Goal: Feedback & Contribution: Contribute content

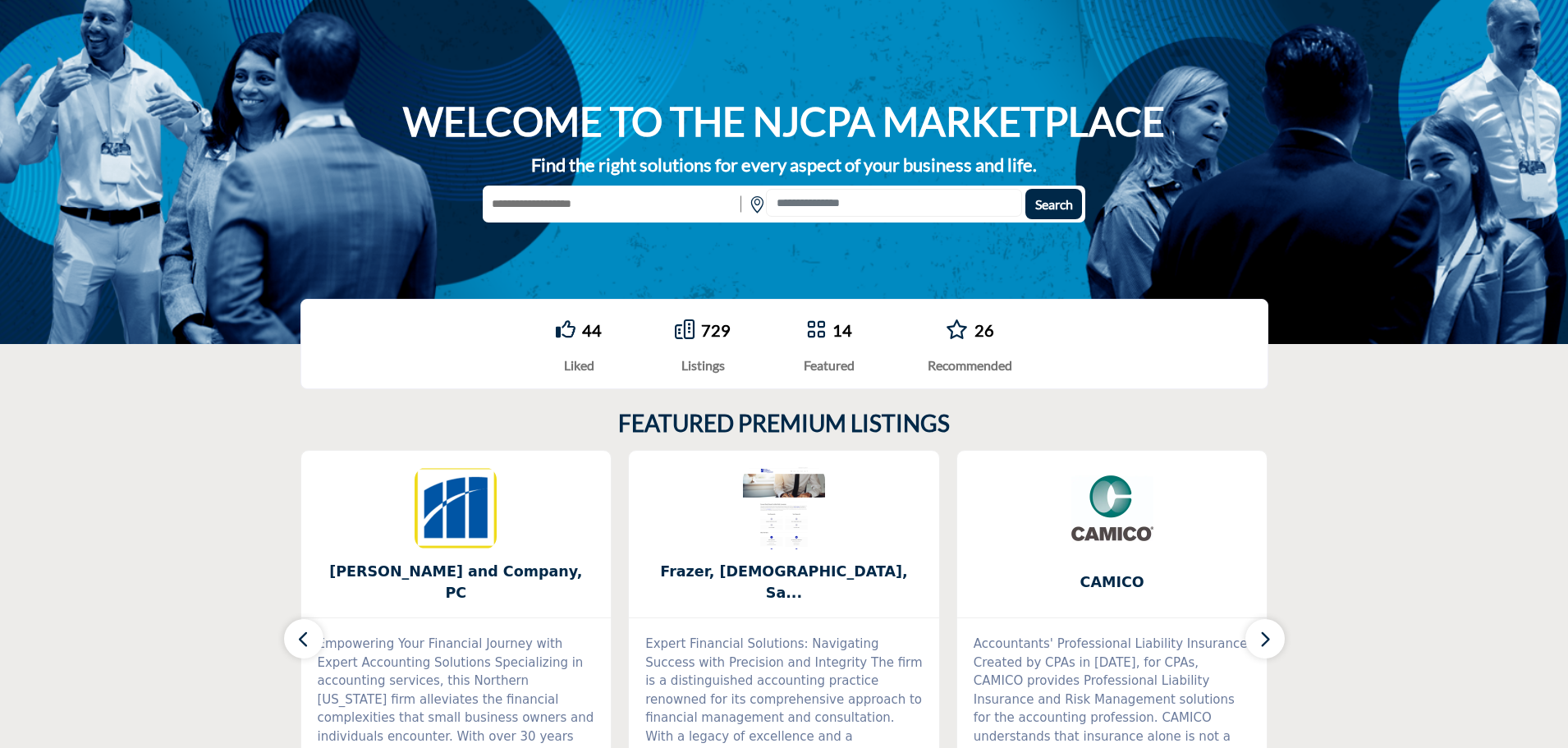
scroll to position [165, 0]
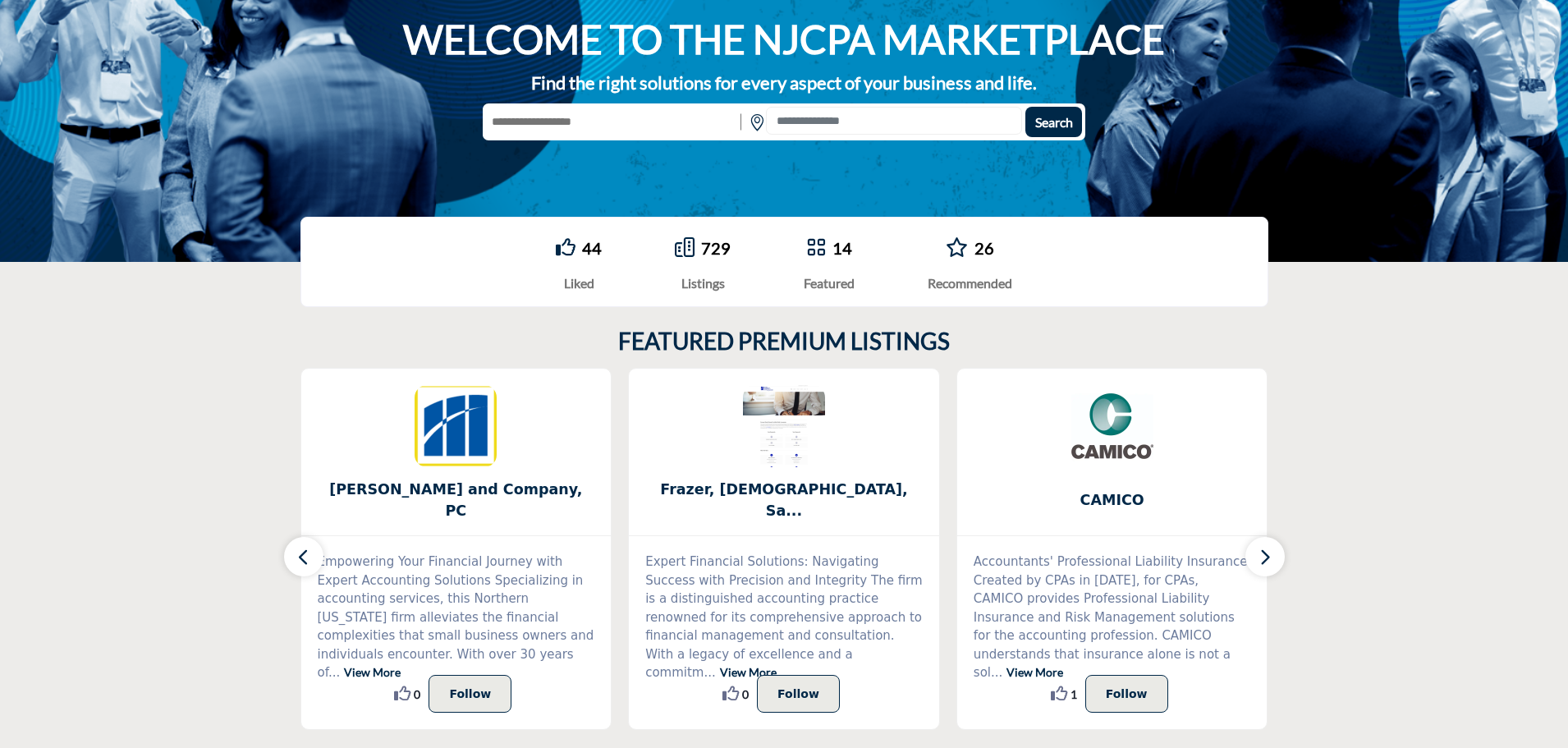
click at [244, 352] on section "FEATURED PREMIUM LISTINGS 0" at bounding box center [784, 529] width 1568 height 468
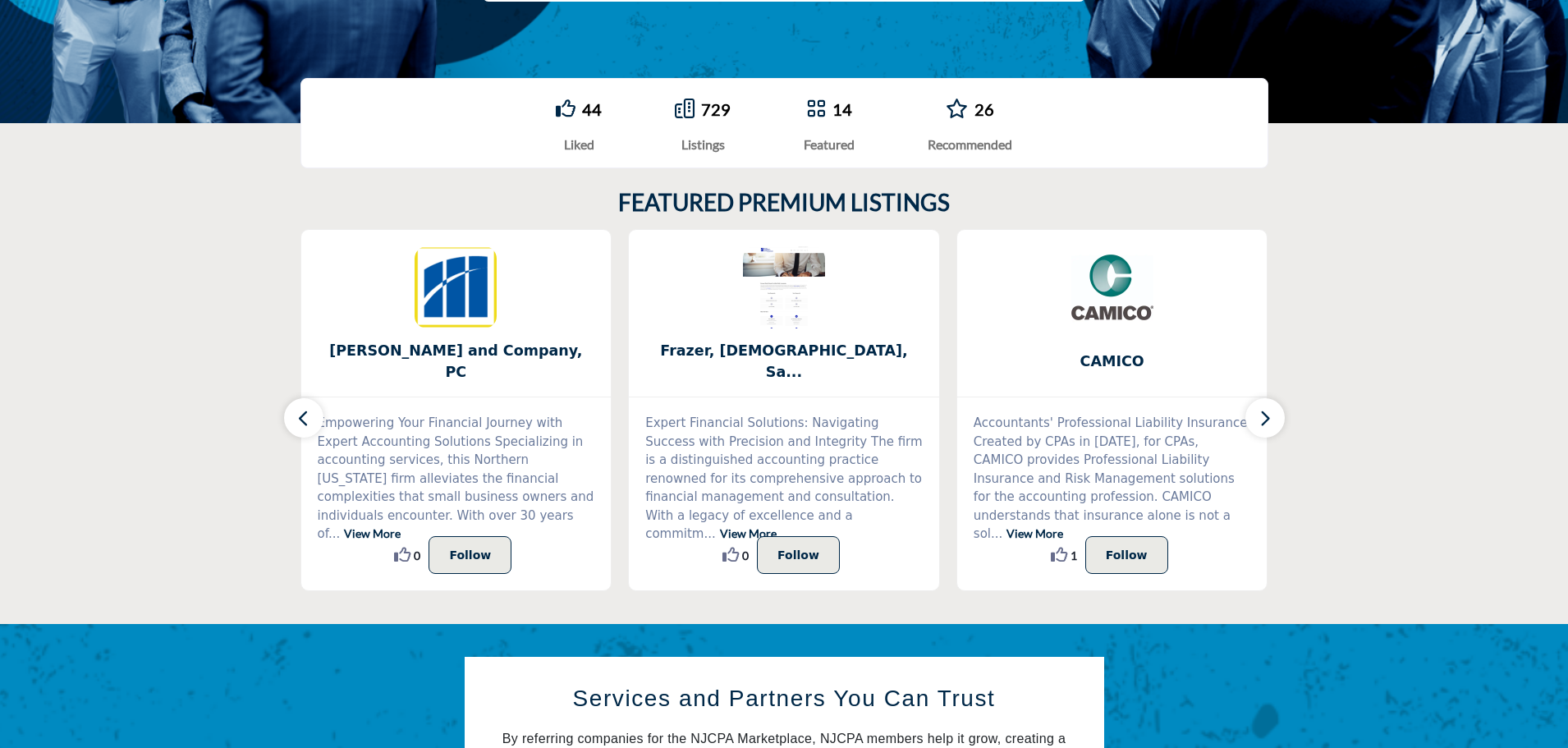
scroll to position [328, 0]
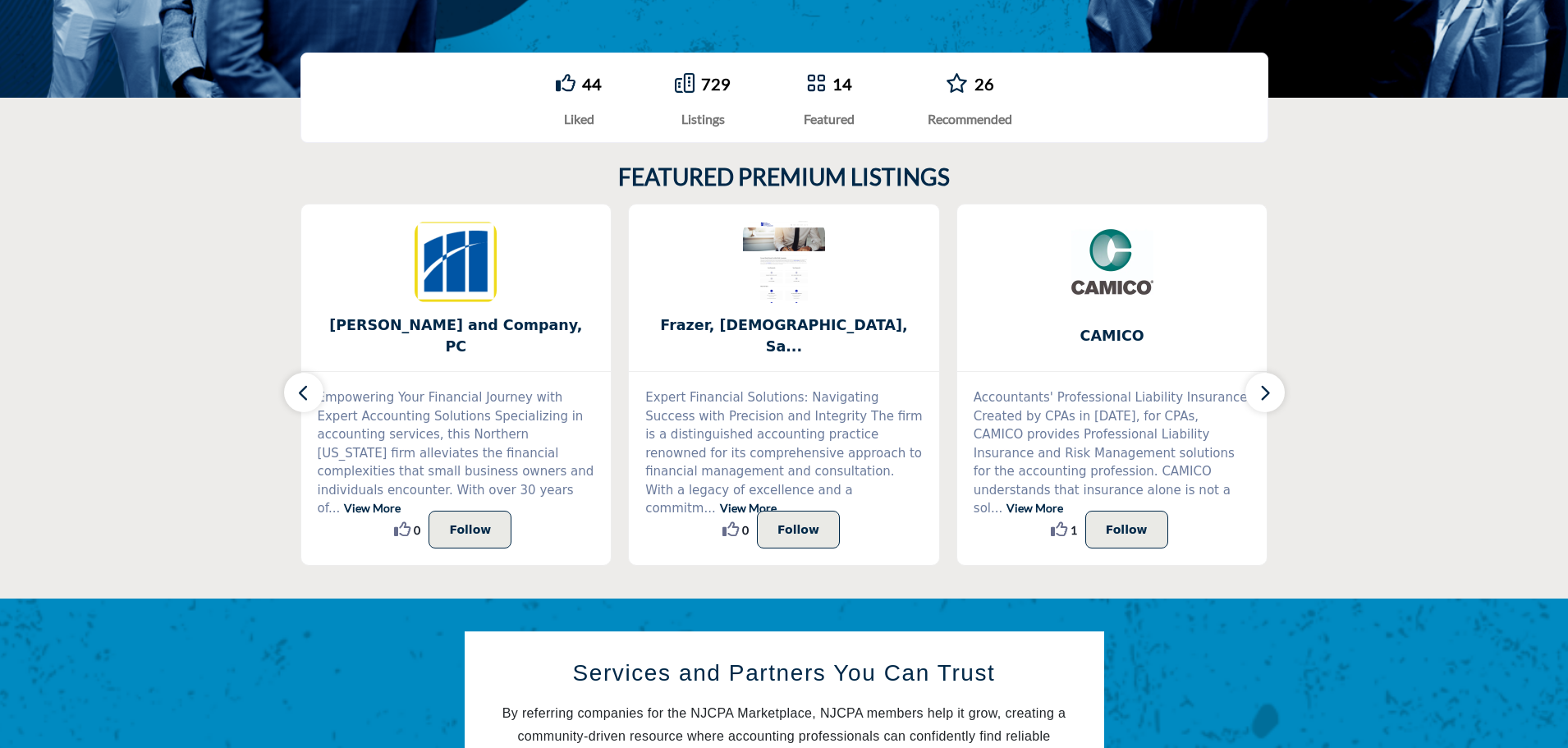
click at [1263, 396] on icon "button" at bounding box center [1264, 393] width 13 height 20
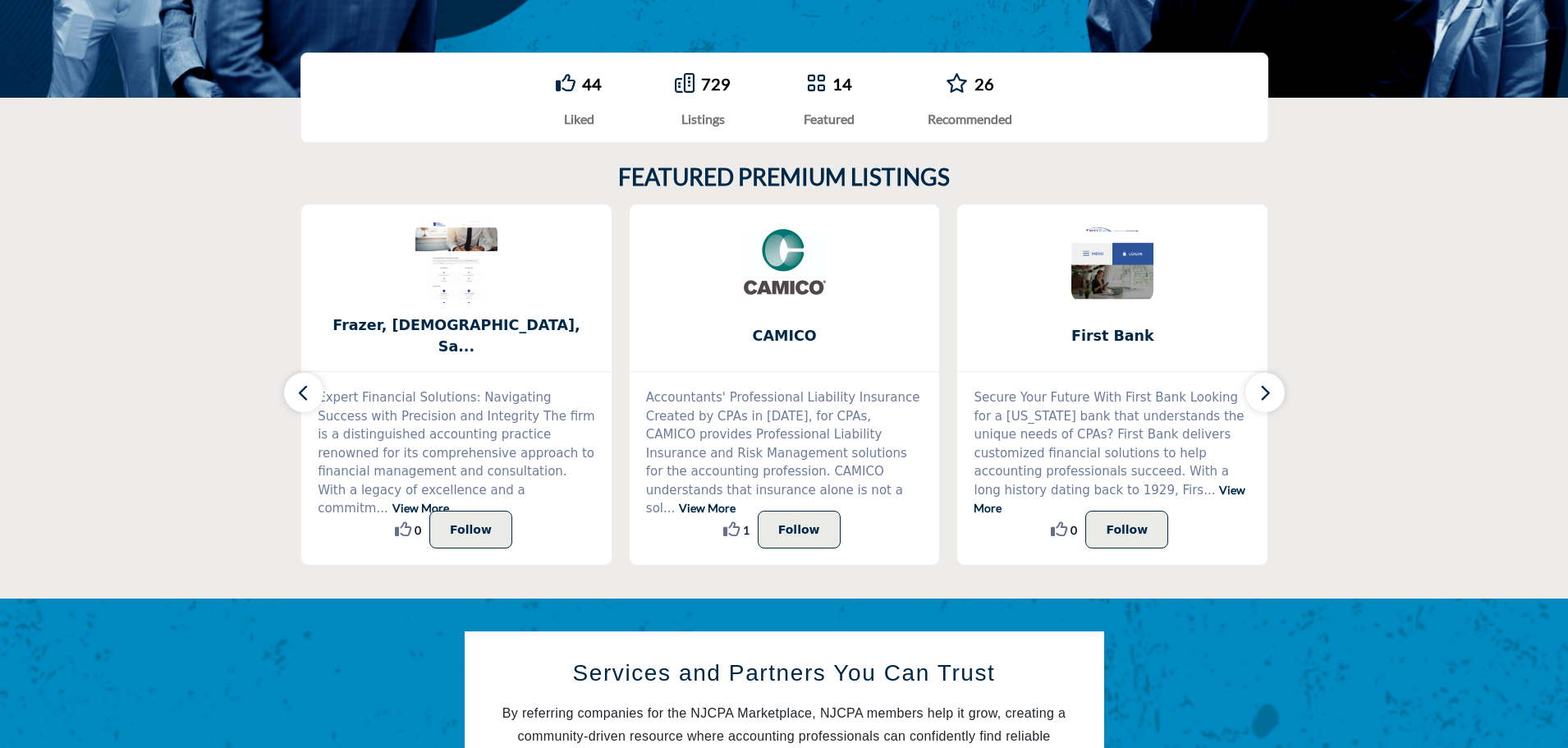
click at [1263, 396] on icon "button" at bounding box center [1264, 393] width 13 height 20
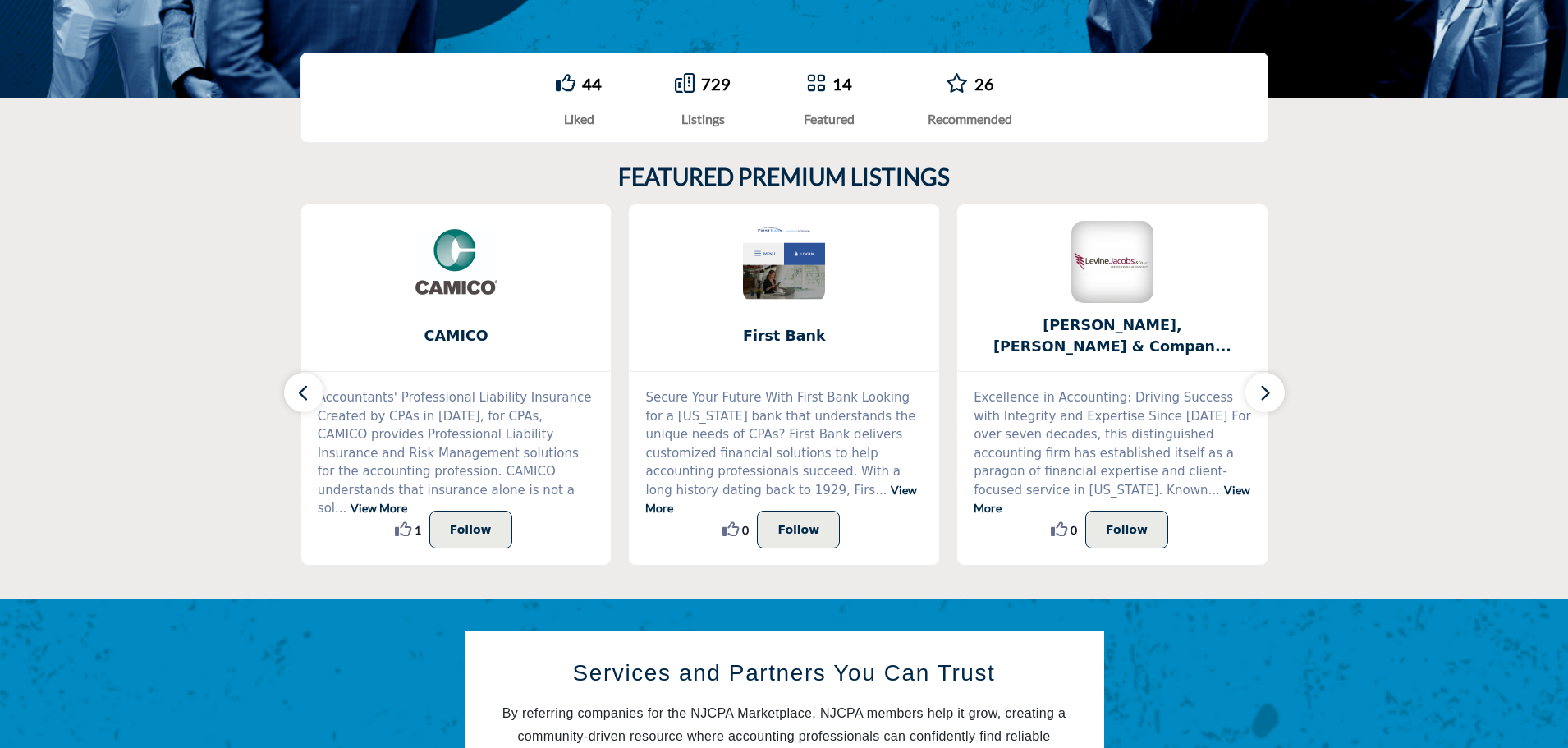
click at [1263, 396] on icon "button" at bounding box center [1264, 393] width 13 height 20
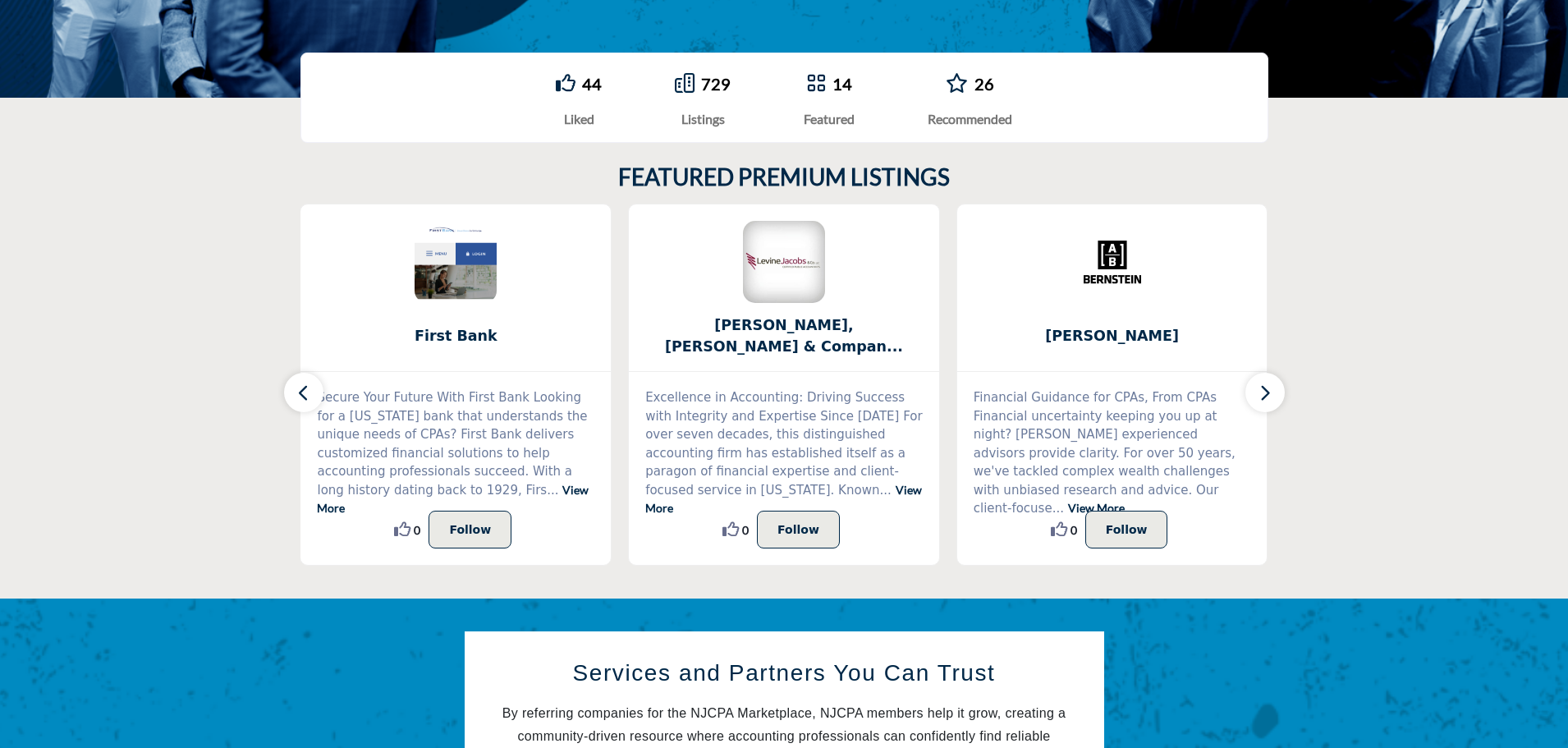
click at [1263, 396] on icon "button" at bounding box center [1264, 393] width 13 height 20
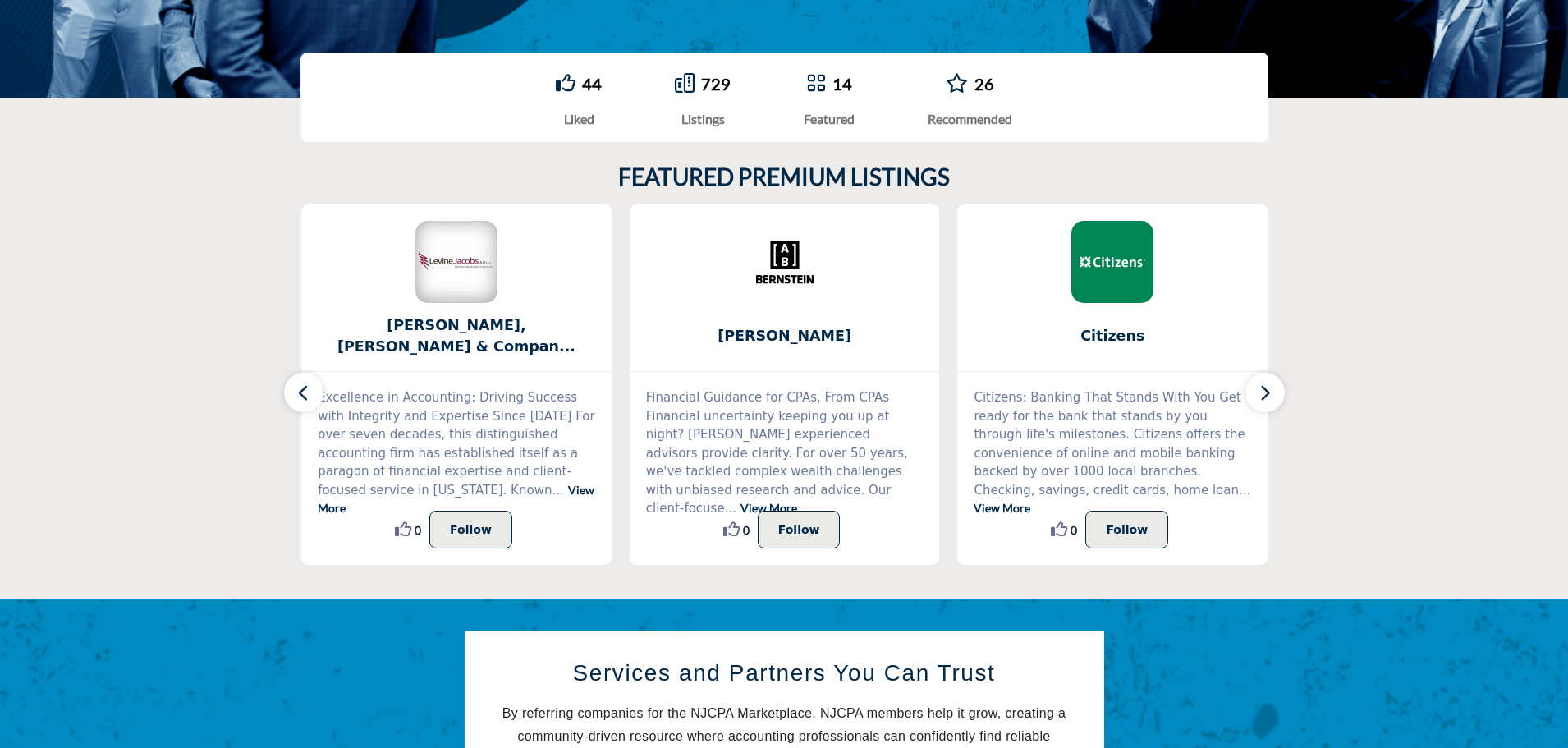
click at [1263, 396] on icon "button" at bounding box center [1264, 393] width 13 height 20
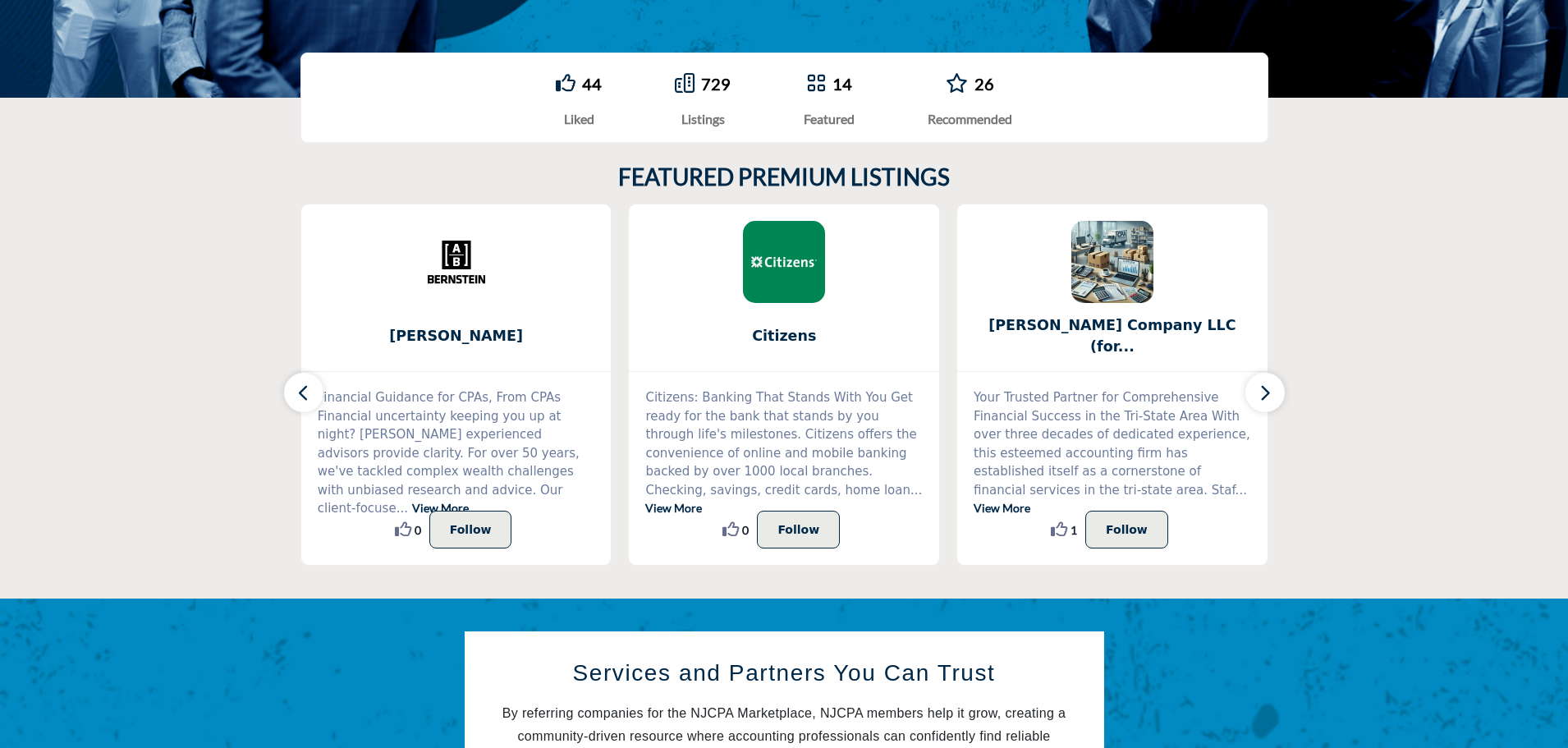
click at [1269, 396] on icon "button" at bounding box center [1264, 393] width 13 height 20
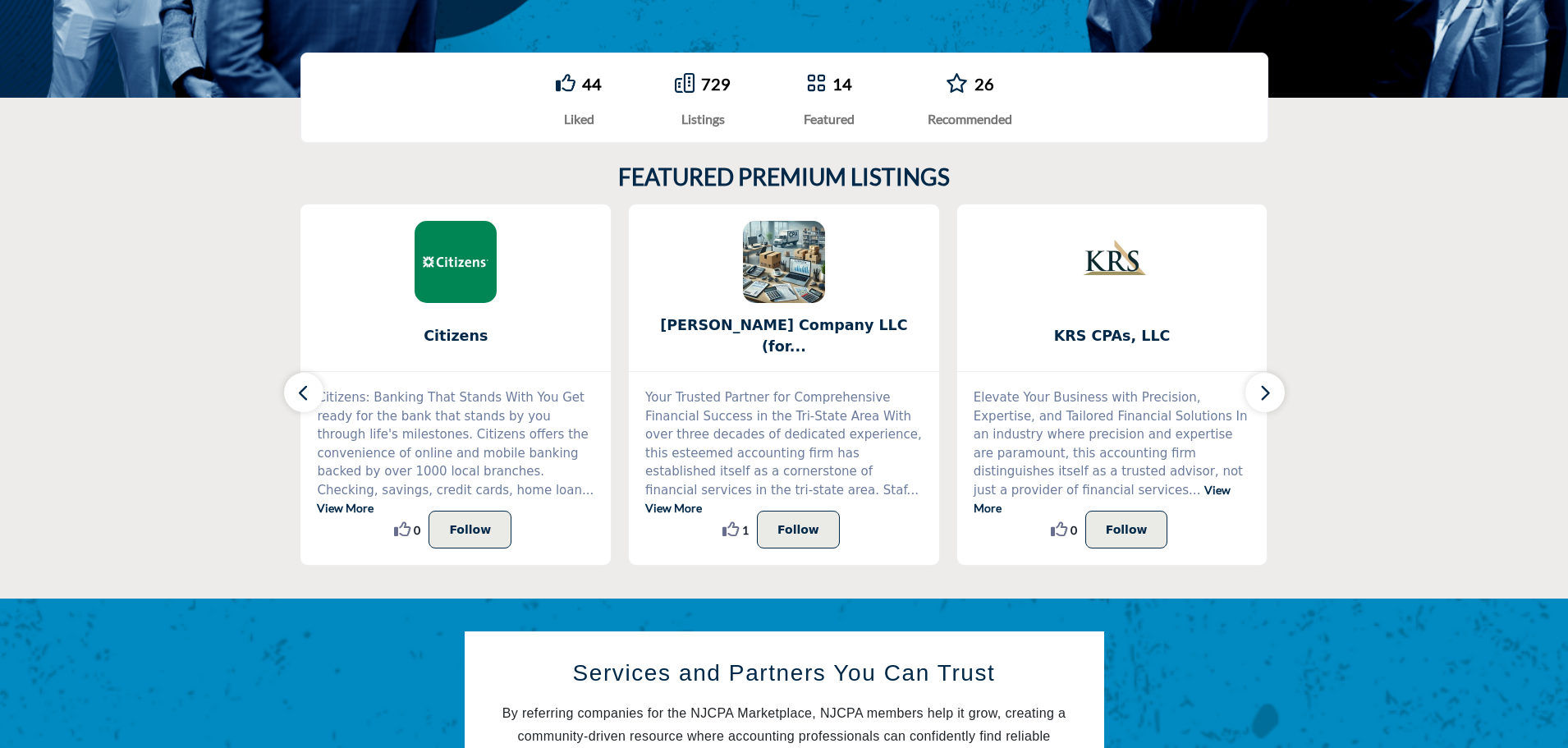
click at [1269, 396] on icon "button" at bounding box center [1264, 393] width 13 height 20
click at [307, 397] on icon "button" at bounding box center [303, 393] width 13 height 20
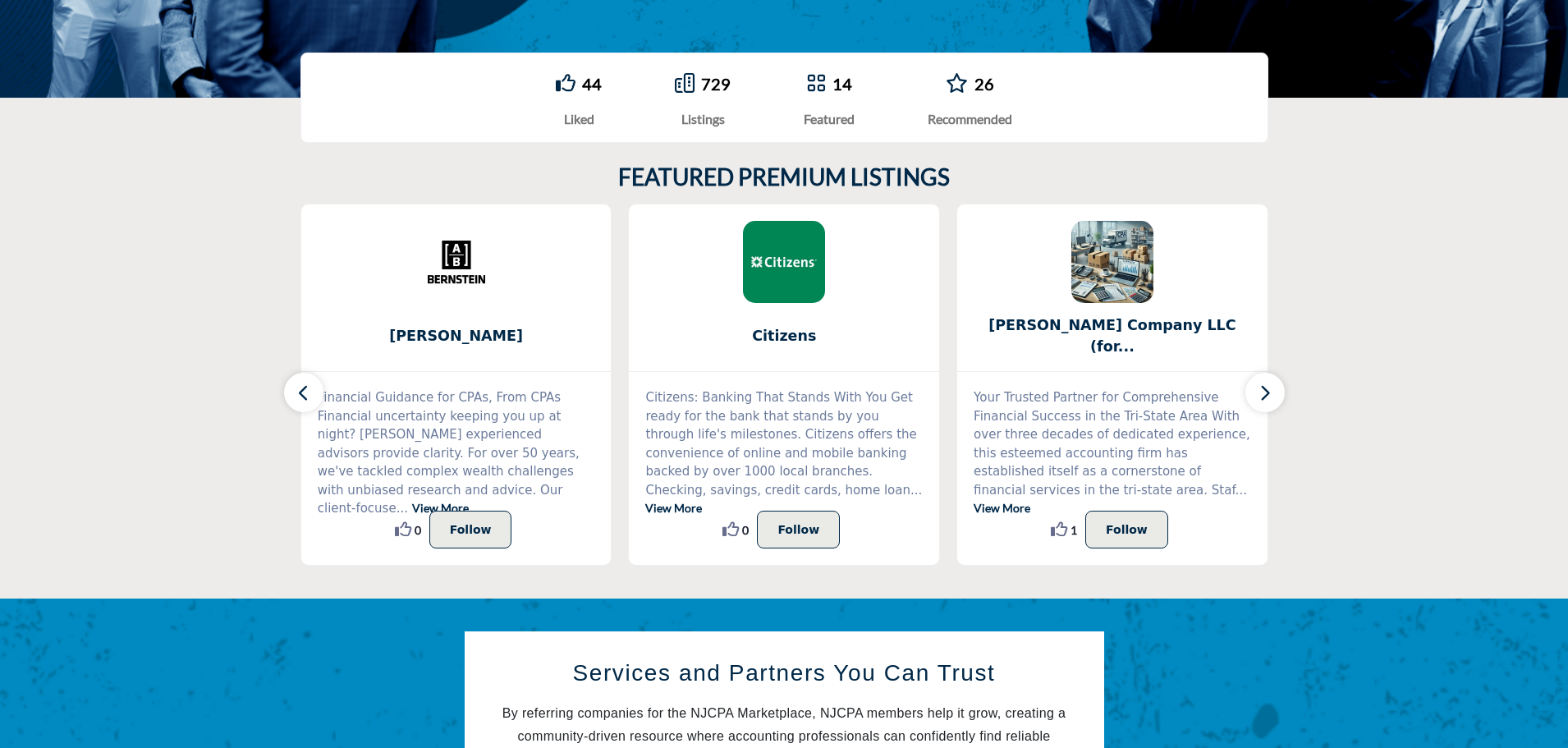
click at [307, 397] on icon "button" at bounding box center [303, 393] width 13 height 20
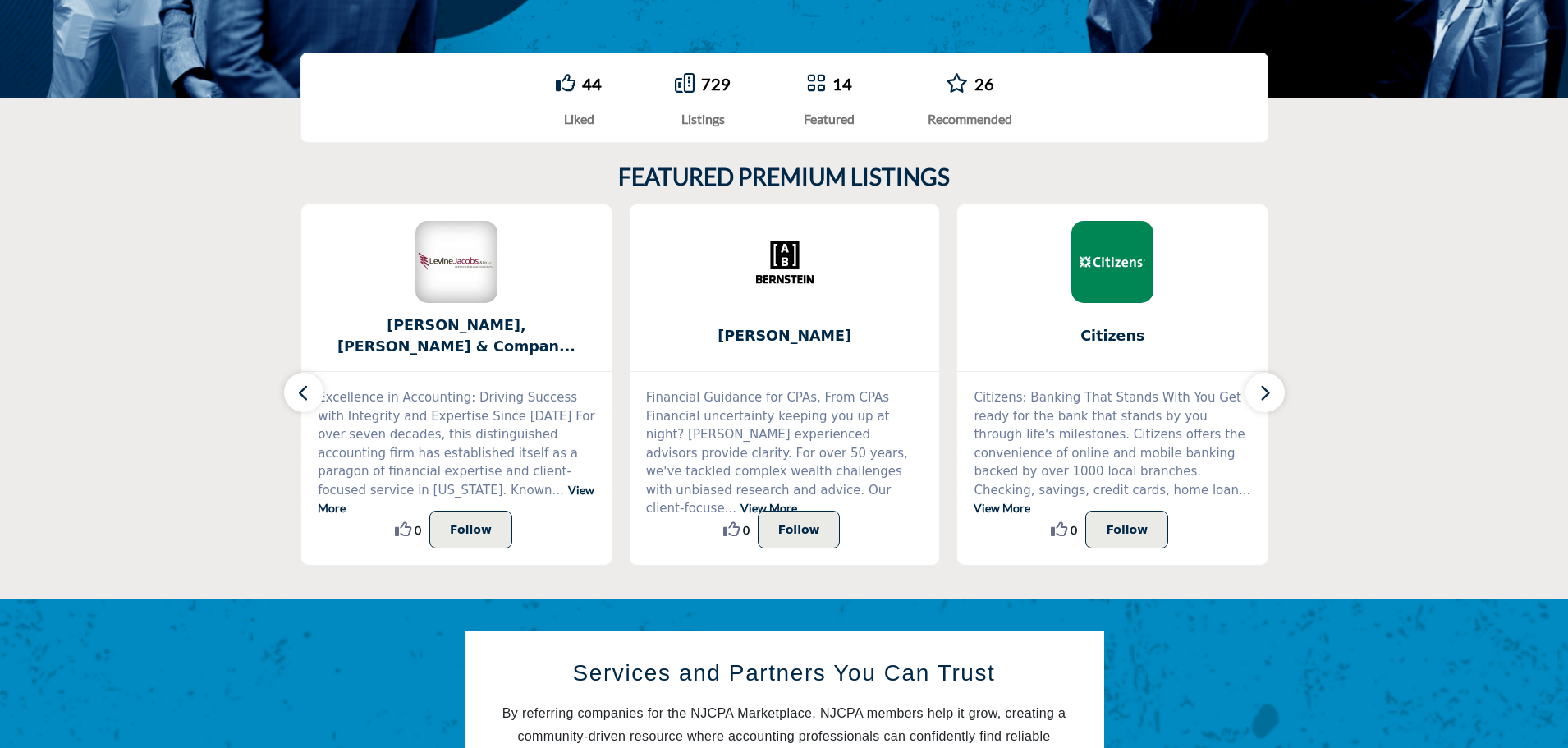
click at [307, 397] on icon "button" at bounding box center [303, 393] width 13 height 20
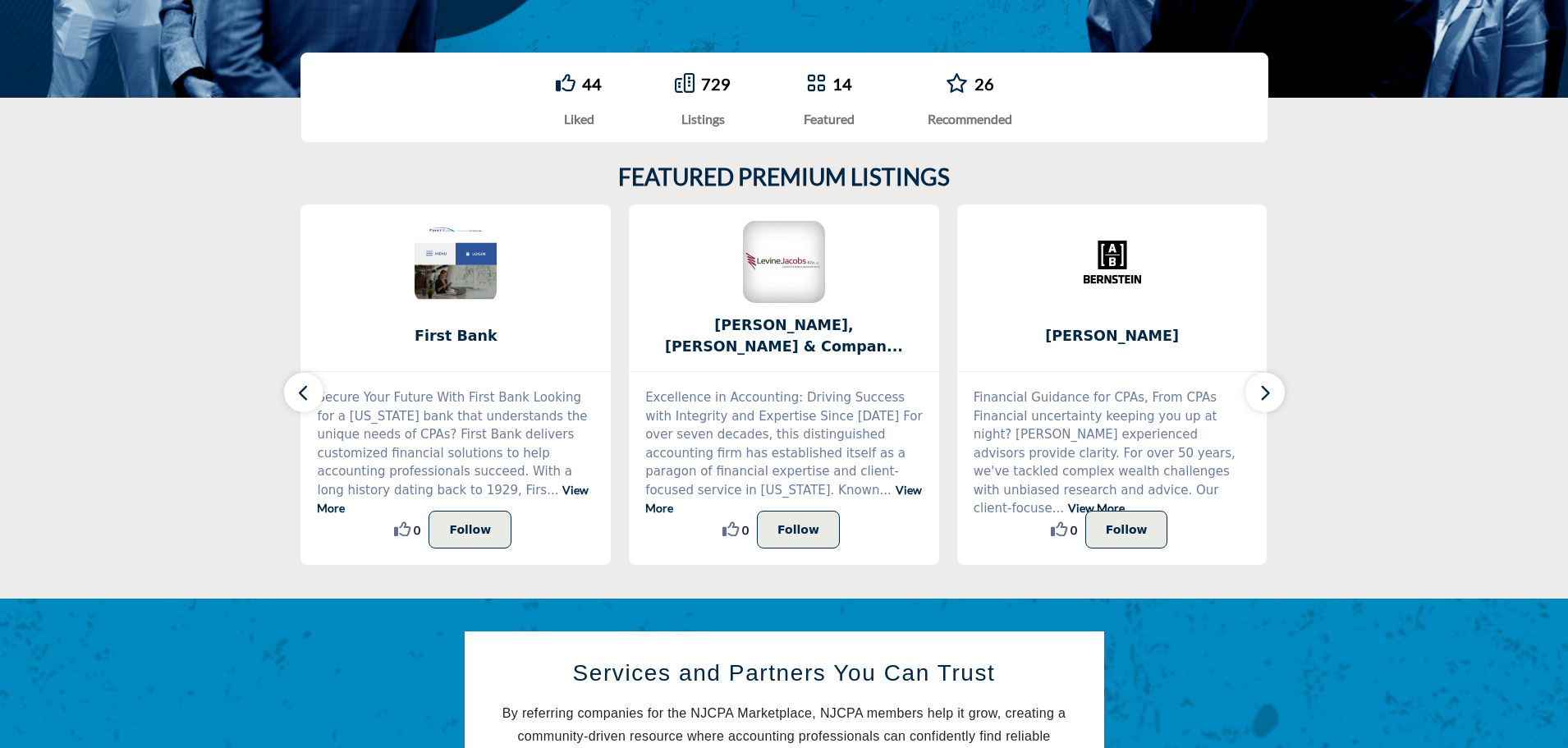
click at [307, 397] on icon "button" at bounding box center [303, 393] width 13 height 20
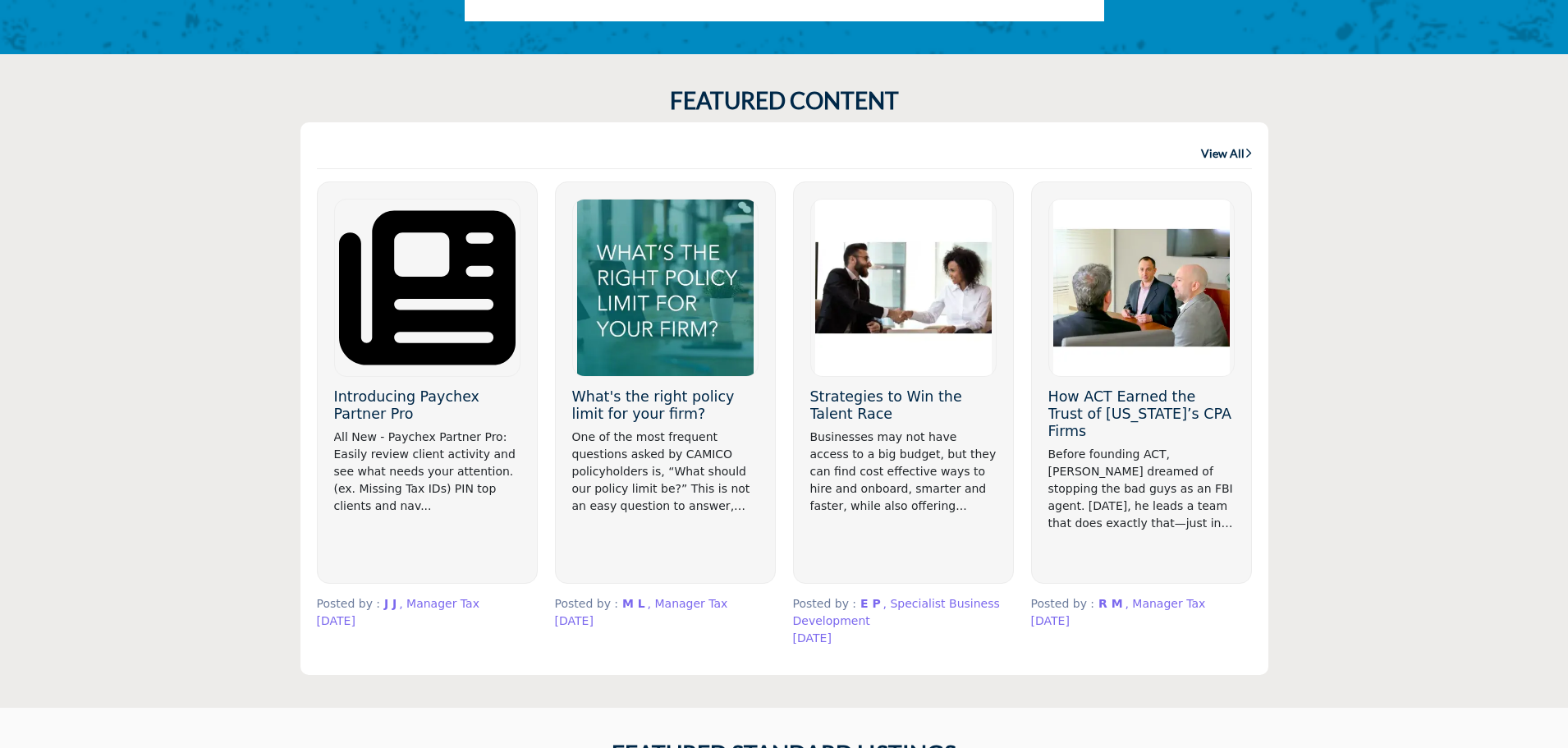
scroll to position [1150, 0]
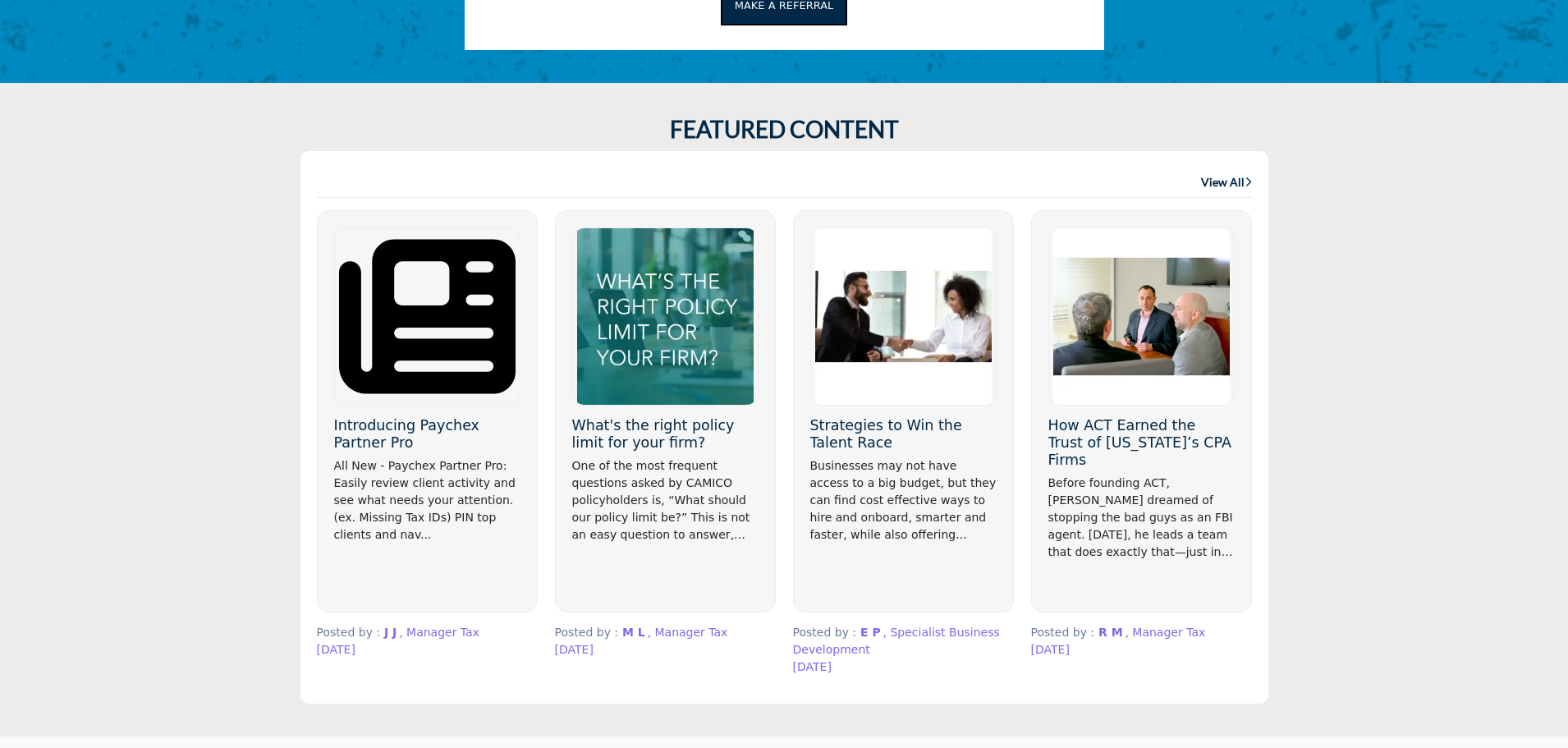
click at [445, 427] on h3 "Introducing Paychex Partner Pro" at bounding box center [426, 433] width 186 height 34
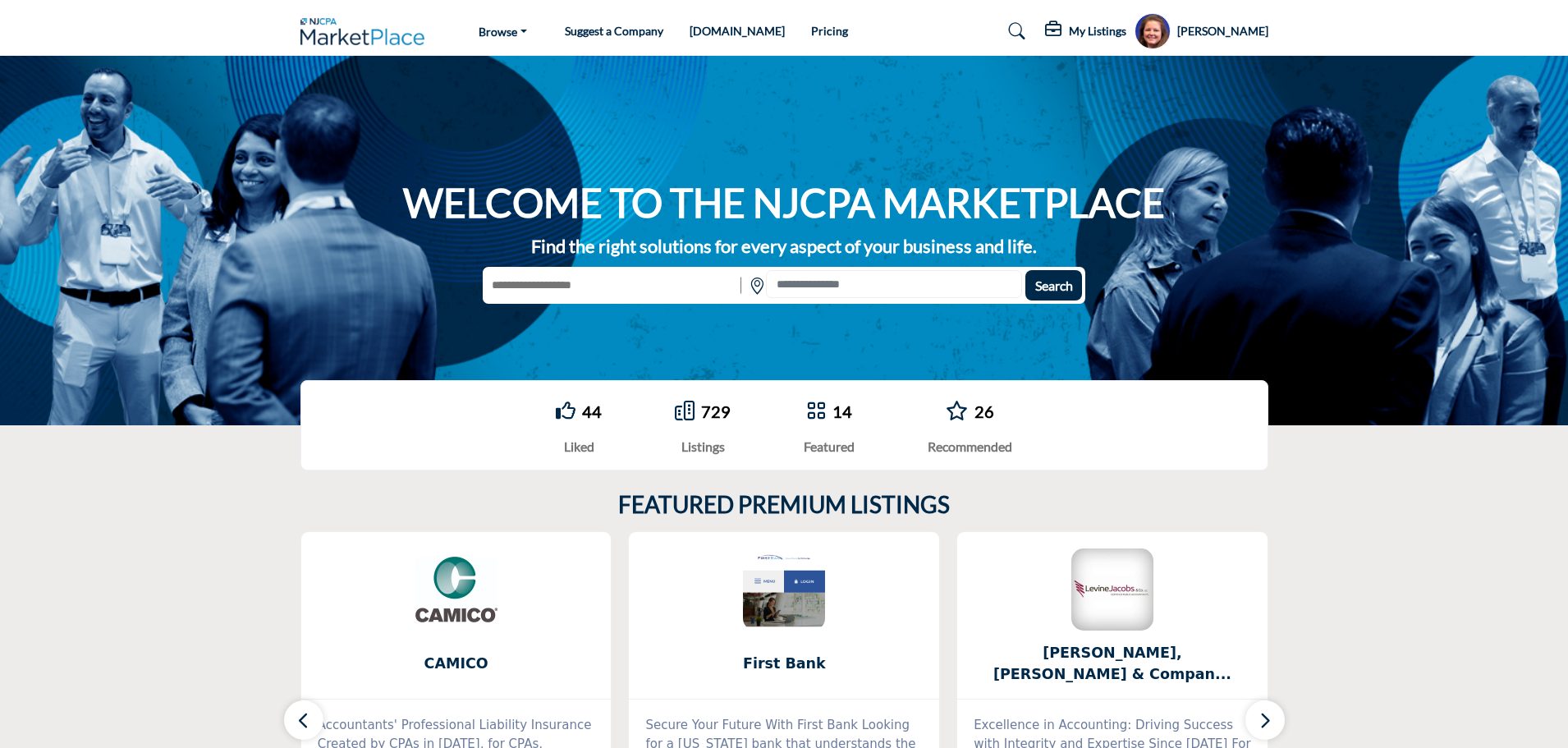
scroll to position [0, 0]
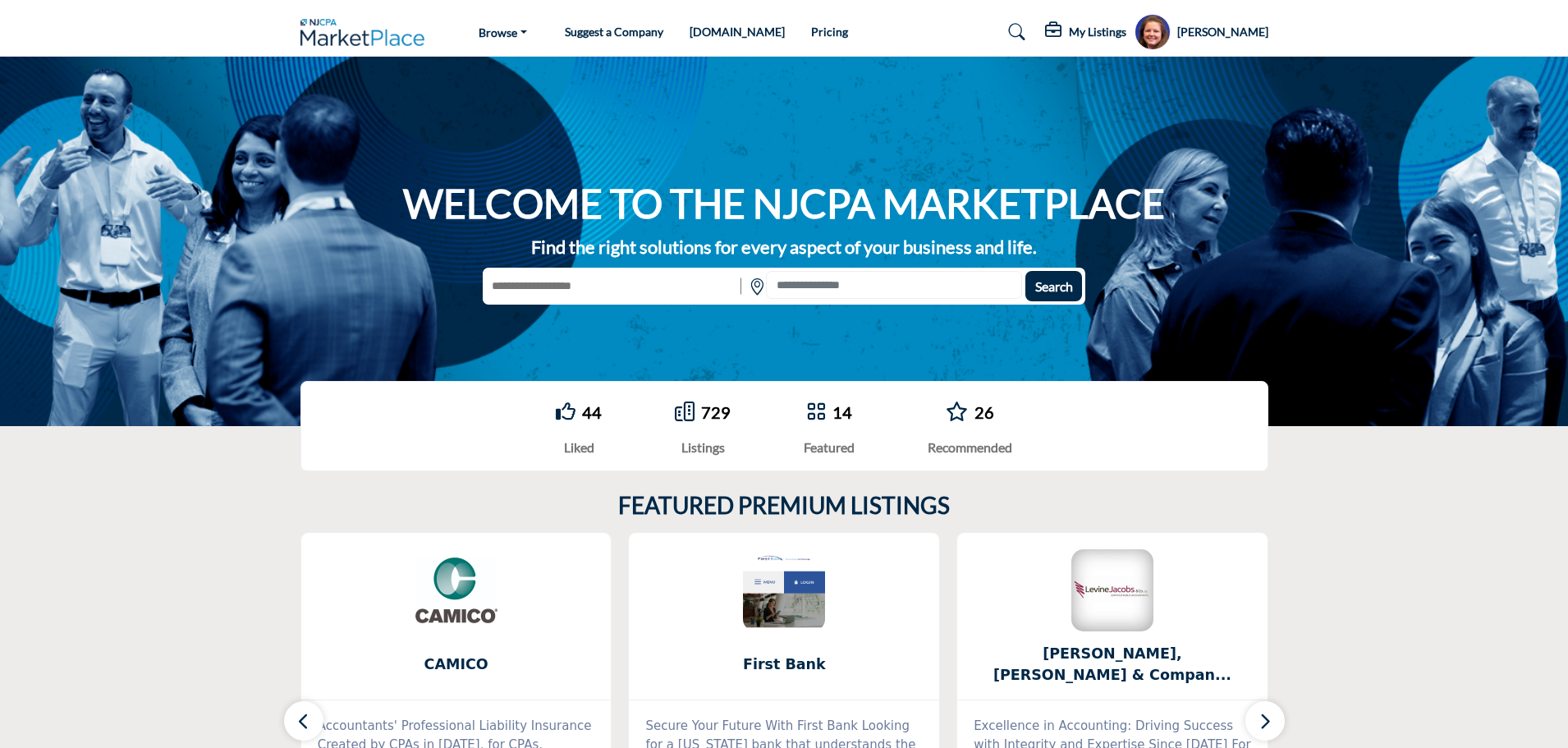
click at [1101, 25] on h5 "My Listings" at bounding box center [1097, 31] width 57 height 15
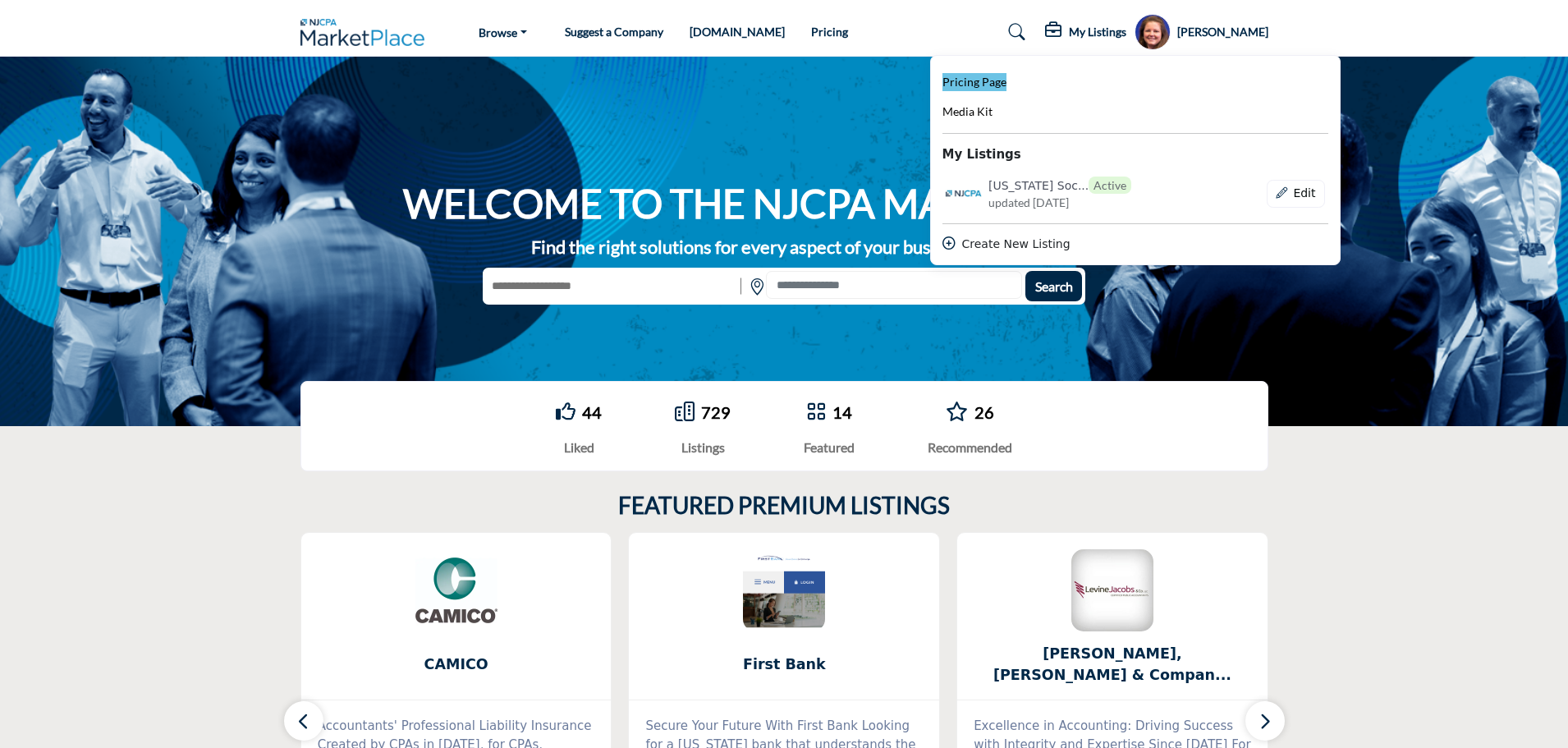
click at [985, 79] on span "Pricing Page" at bounding box center [974, 82] width 64 height 14
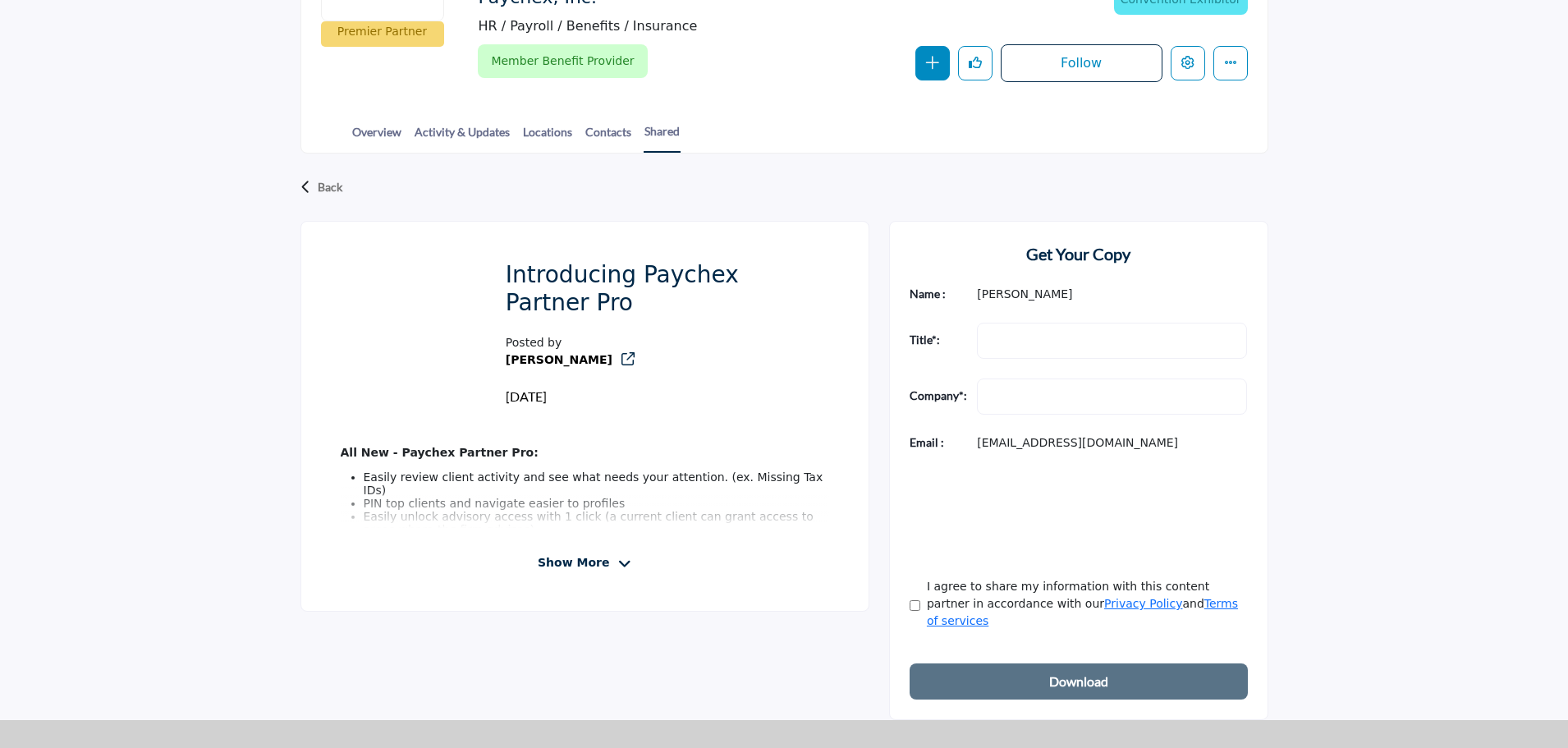
scroll to position [328, 0]
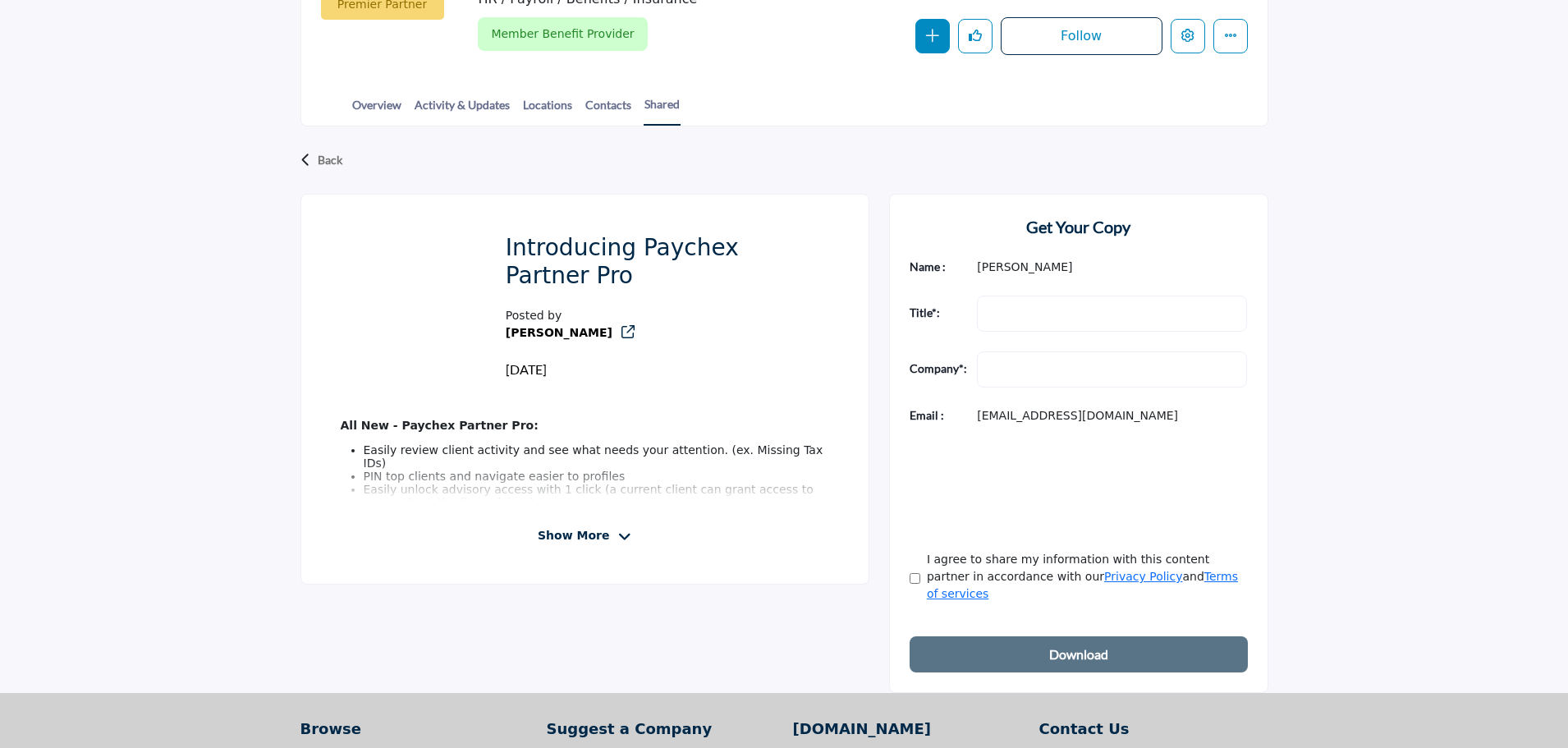
click at [615, 537] on span "Show More" at bounding box center [584, 536] width 93 height 18
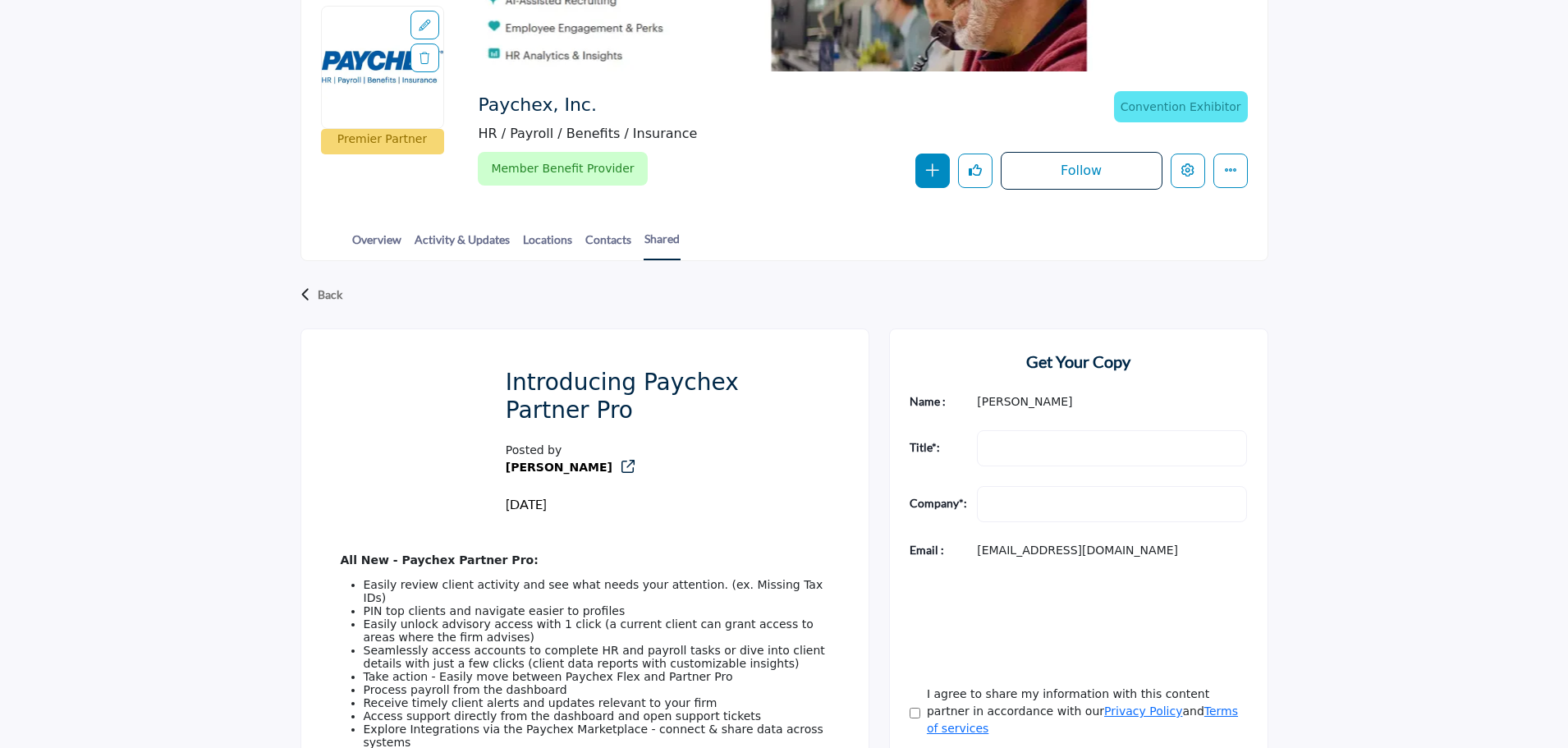
scroll to position [165, 0]
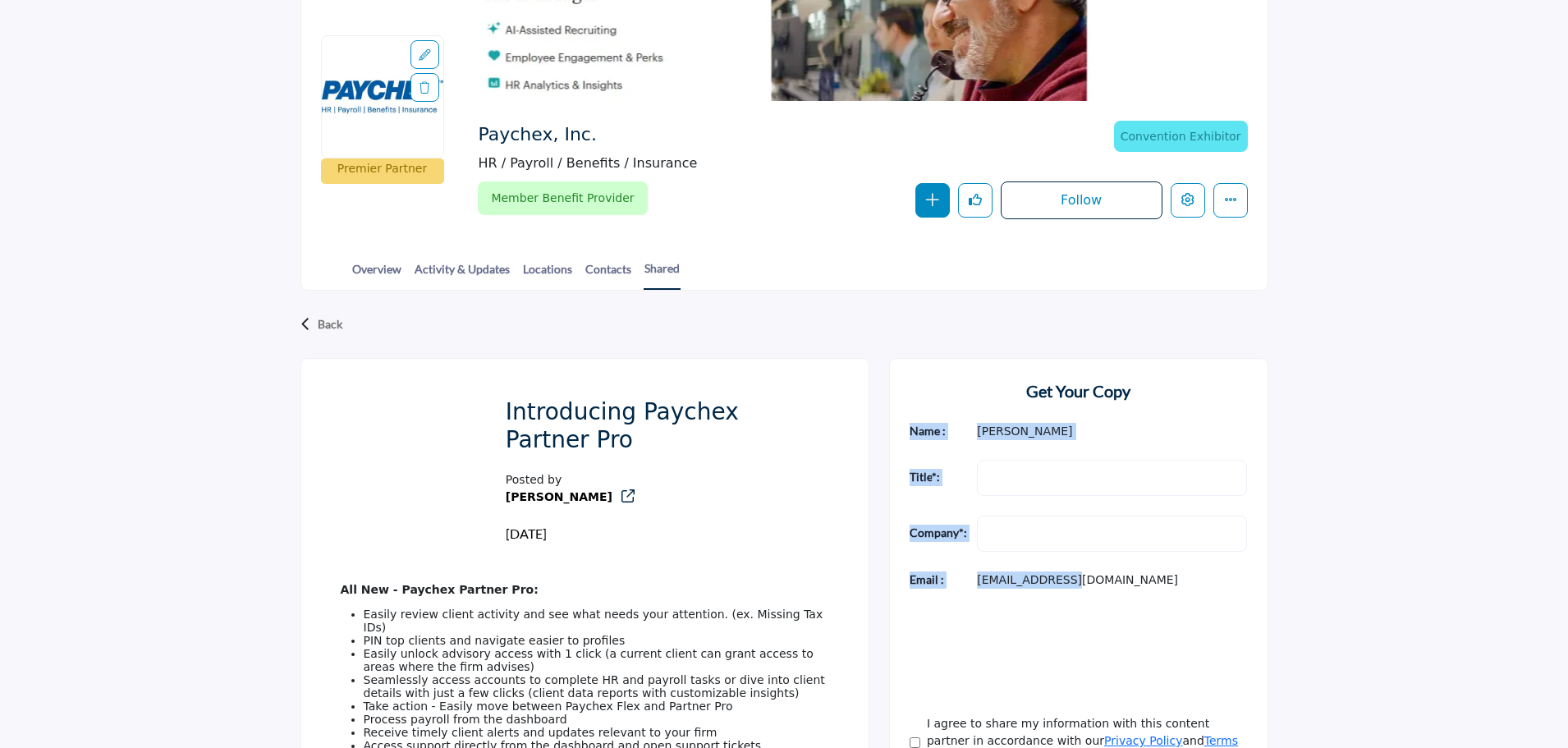
drag, startPoint x: 910, startPoint y: 428, endPoint x: 1074, endPoint y: 588, distance: 229.1
click at [1074, 588] on div "Get Your Copy Name : [PERSON_NAME] Title * : Job Title is required. Company * :…" at bounding box center [1078, 608] width 380 height 500
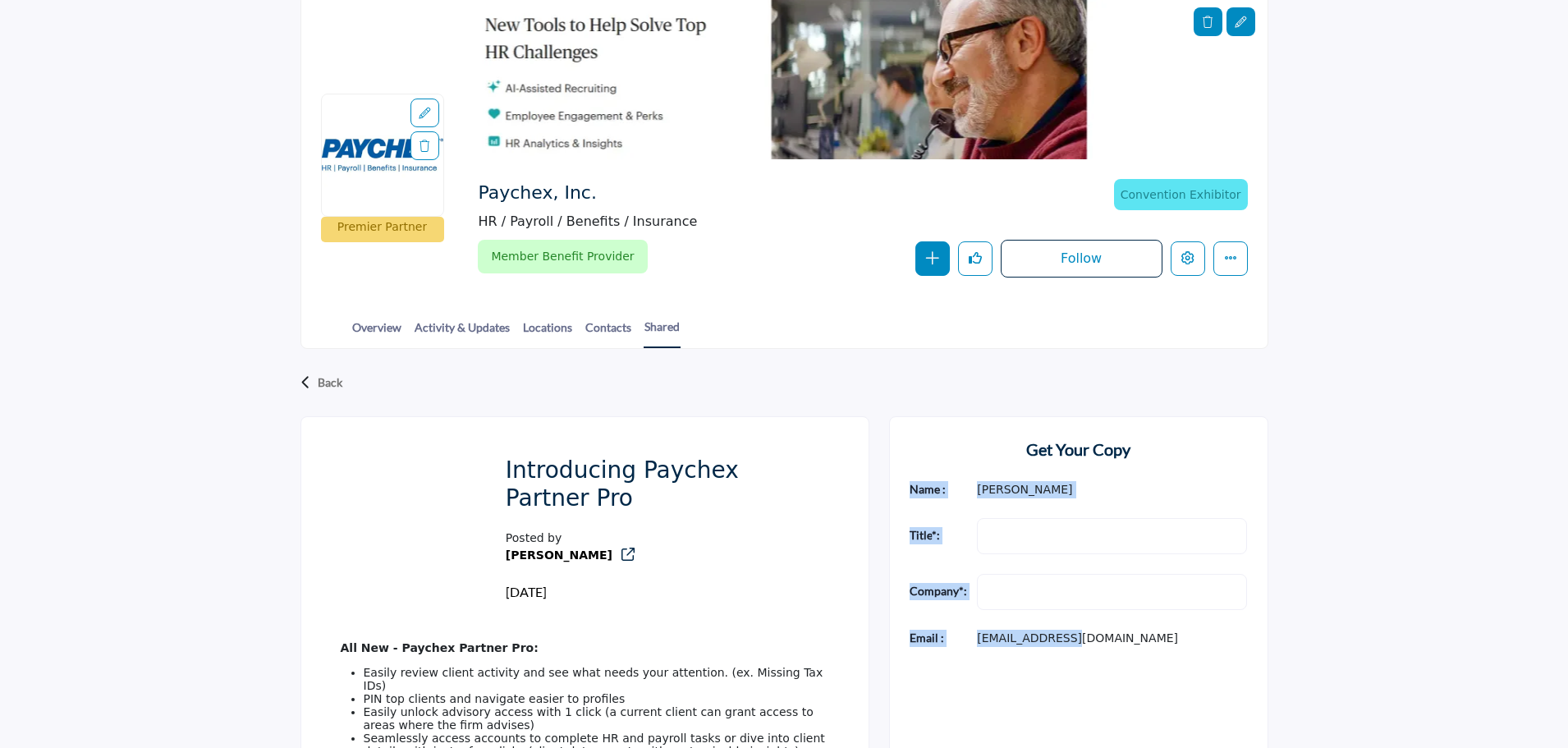
scroll to position [82, 0]
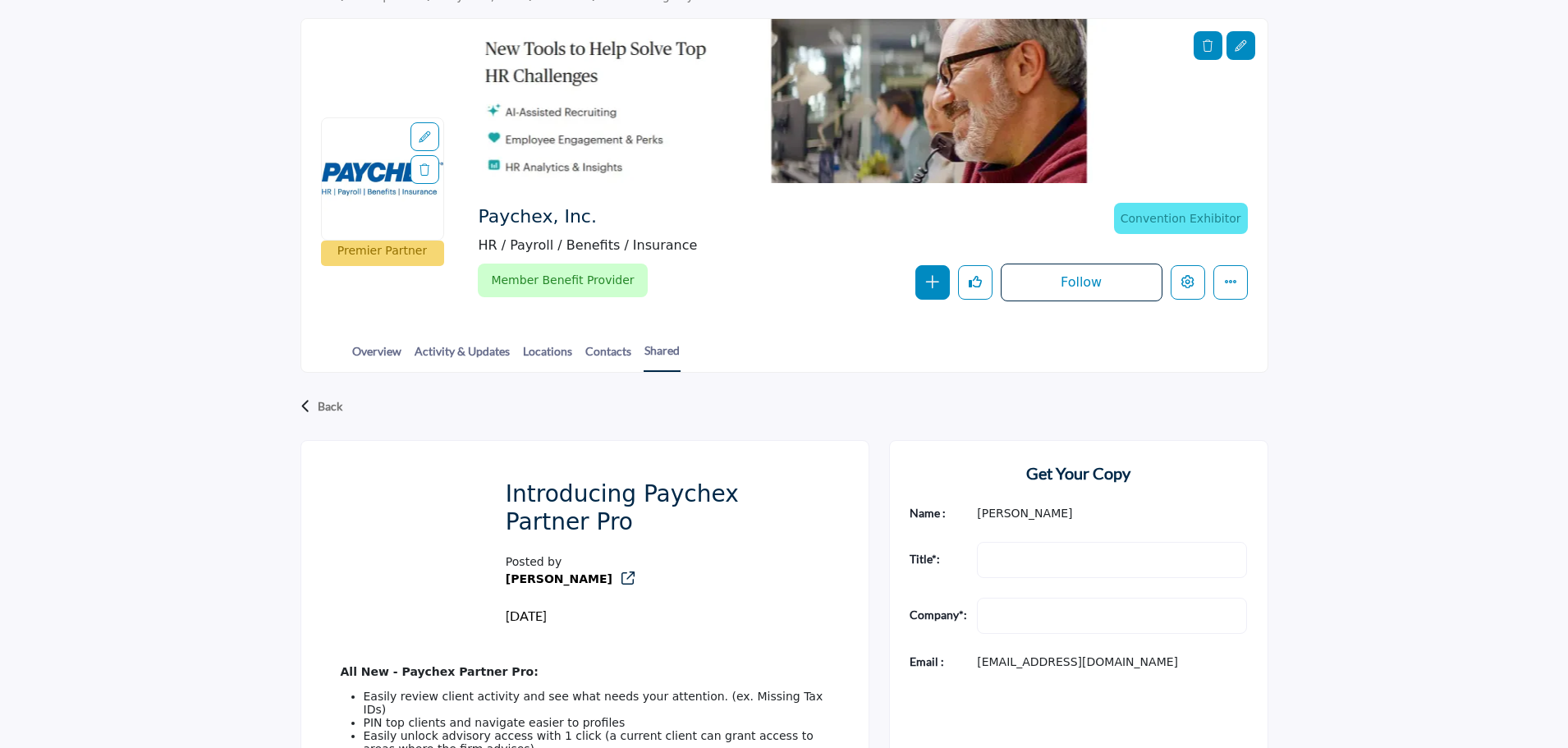
click at [240, 347] on section "Home Companies Paychex, Inc. Shared Introducing Paychex Partner Pro Premier Par…" at bounding box center [784, 173] width 1568 height 398
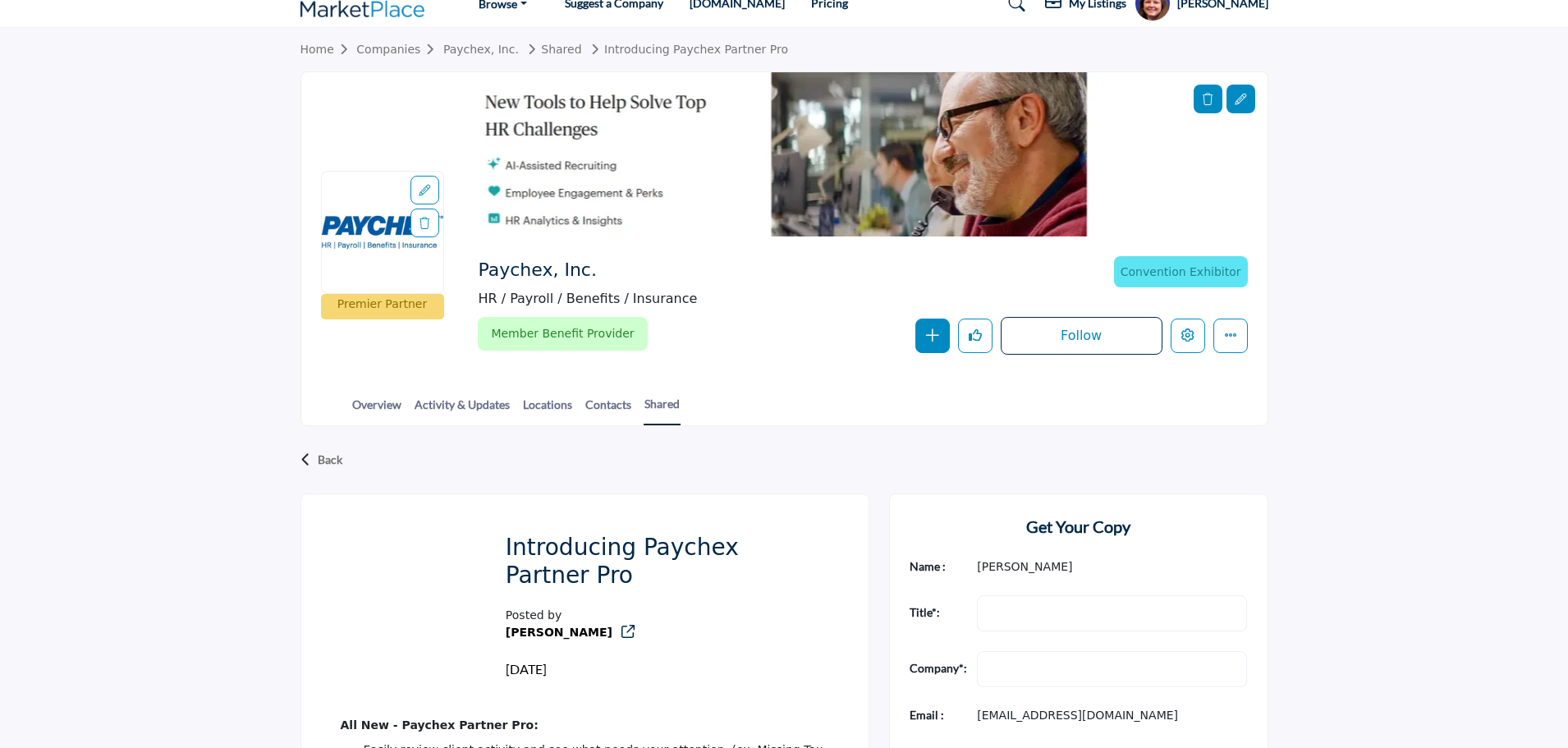
scroll to position [0, 0]
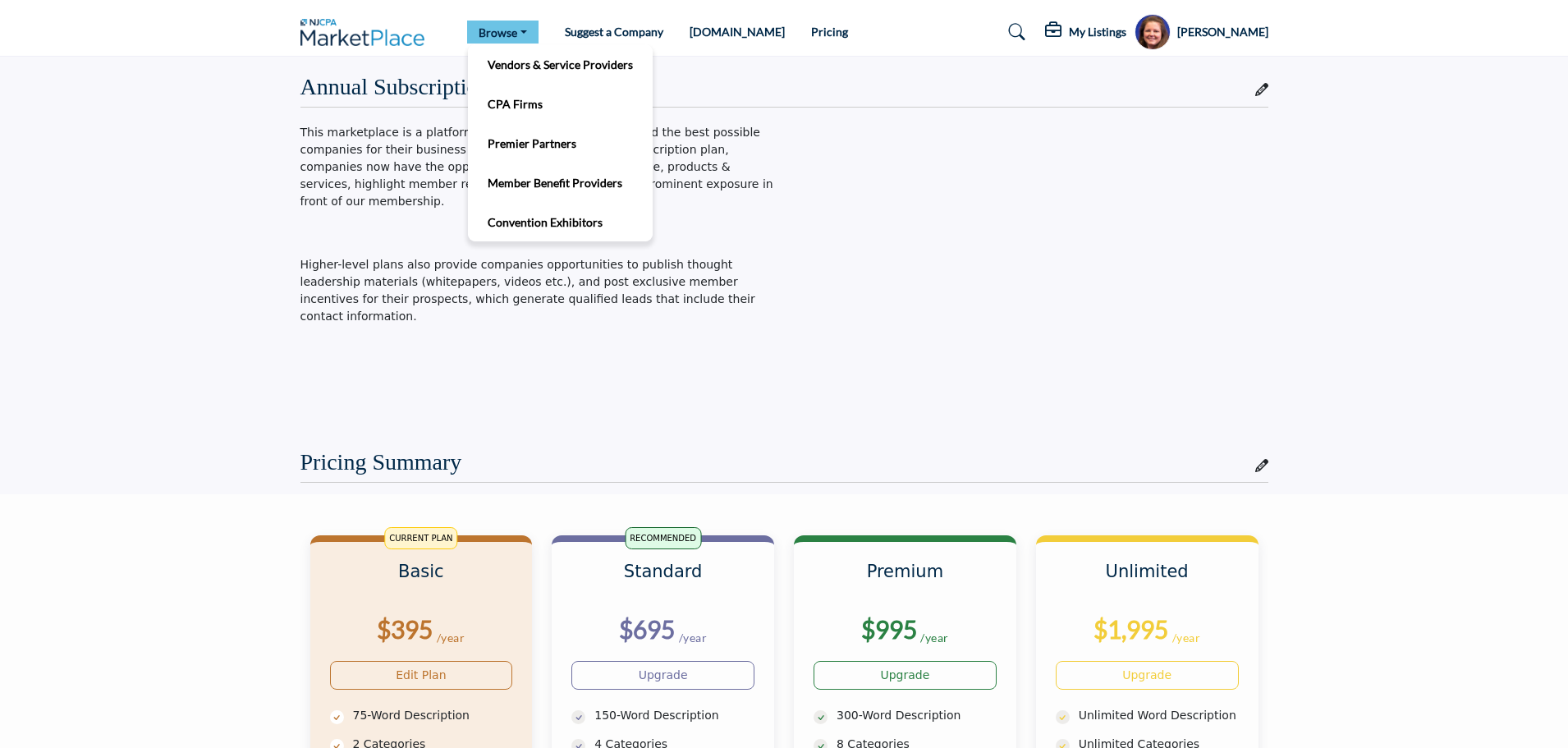
click at [484, 33] on link "Browse" at bounding box center [502, 32] width 71 height 23
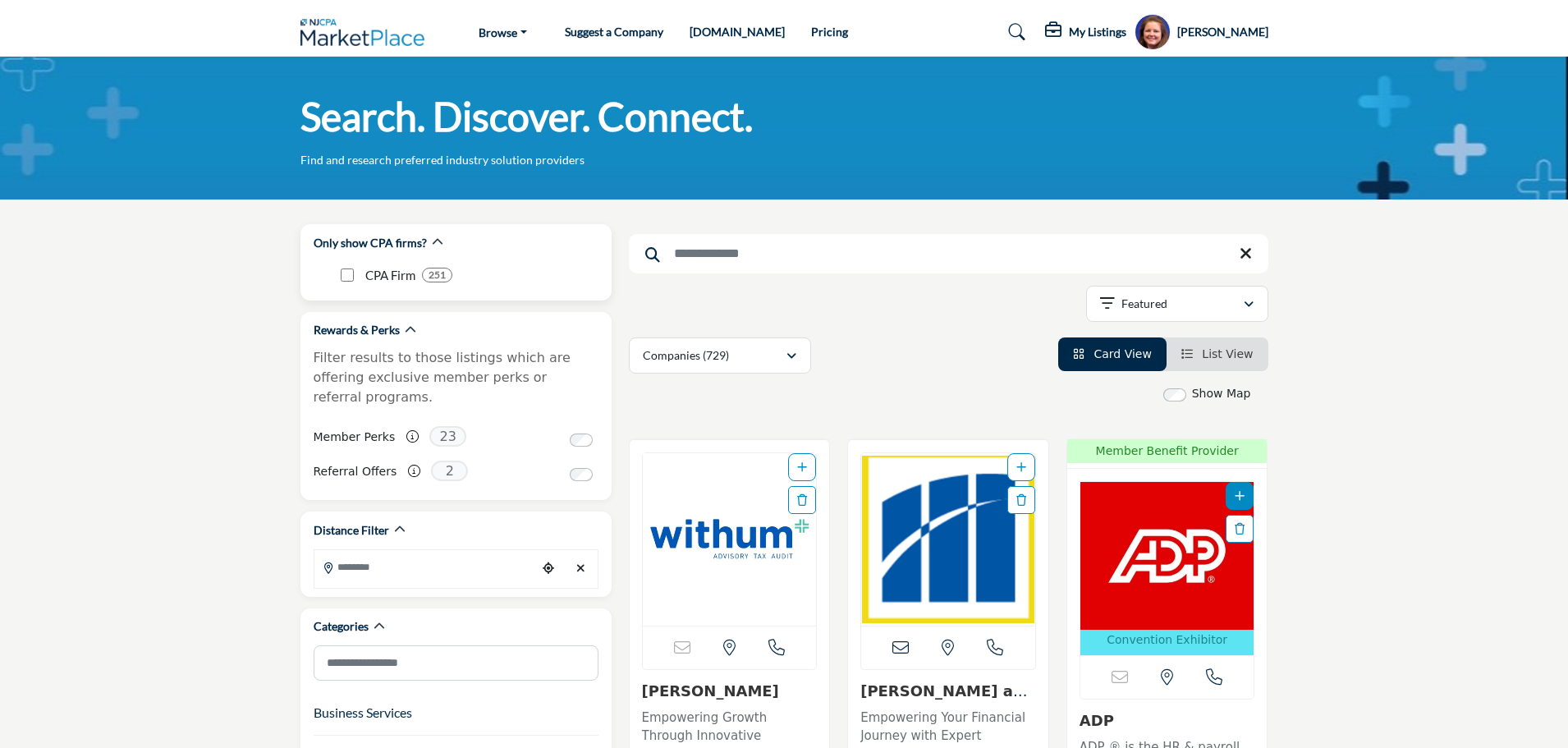
click at [540, 295] on div "CPA Firm 251 251" at bounding box center [456, 281] width 285 height 39
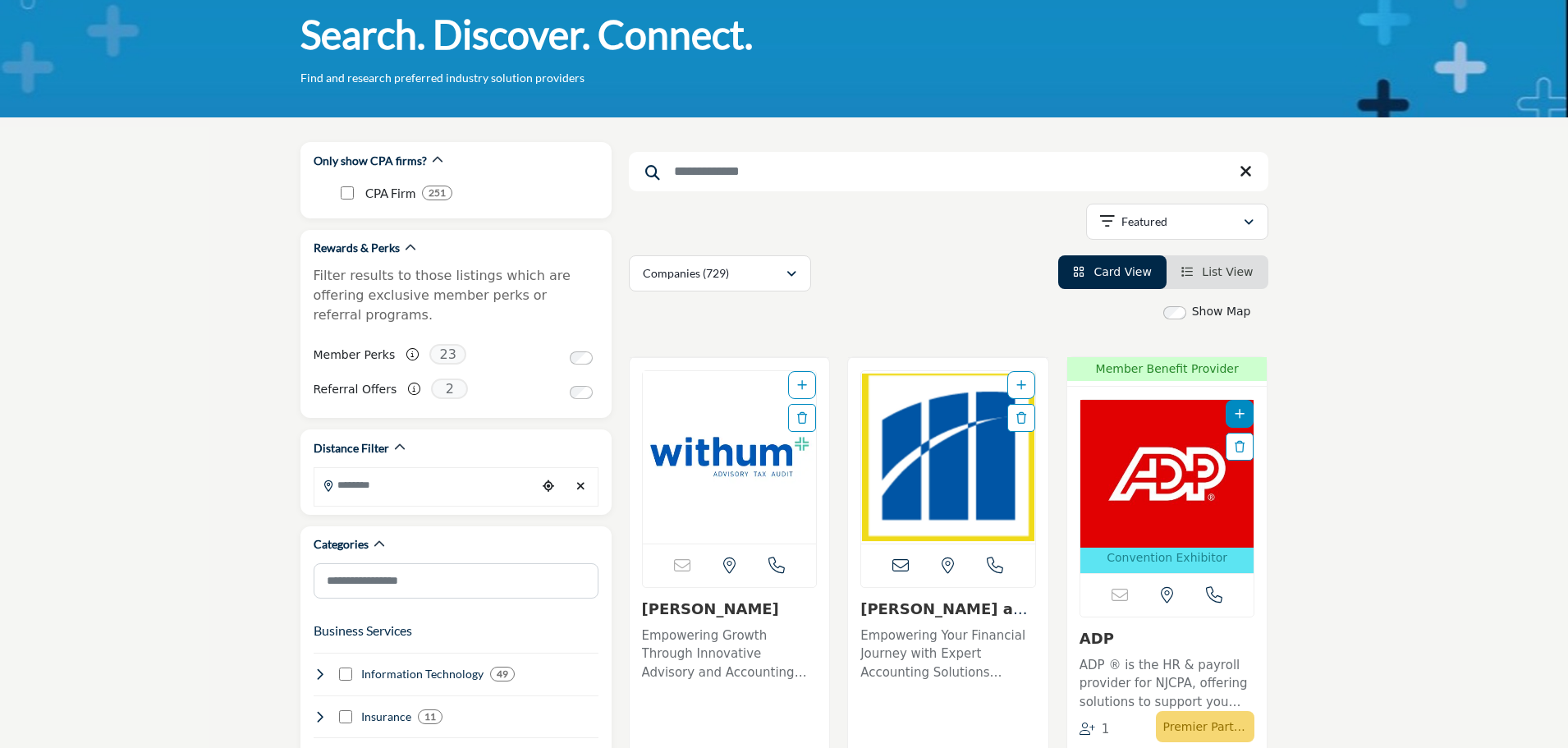
scroll to position [165, 0]
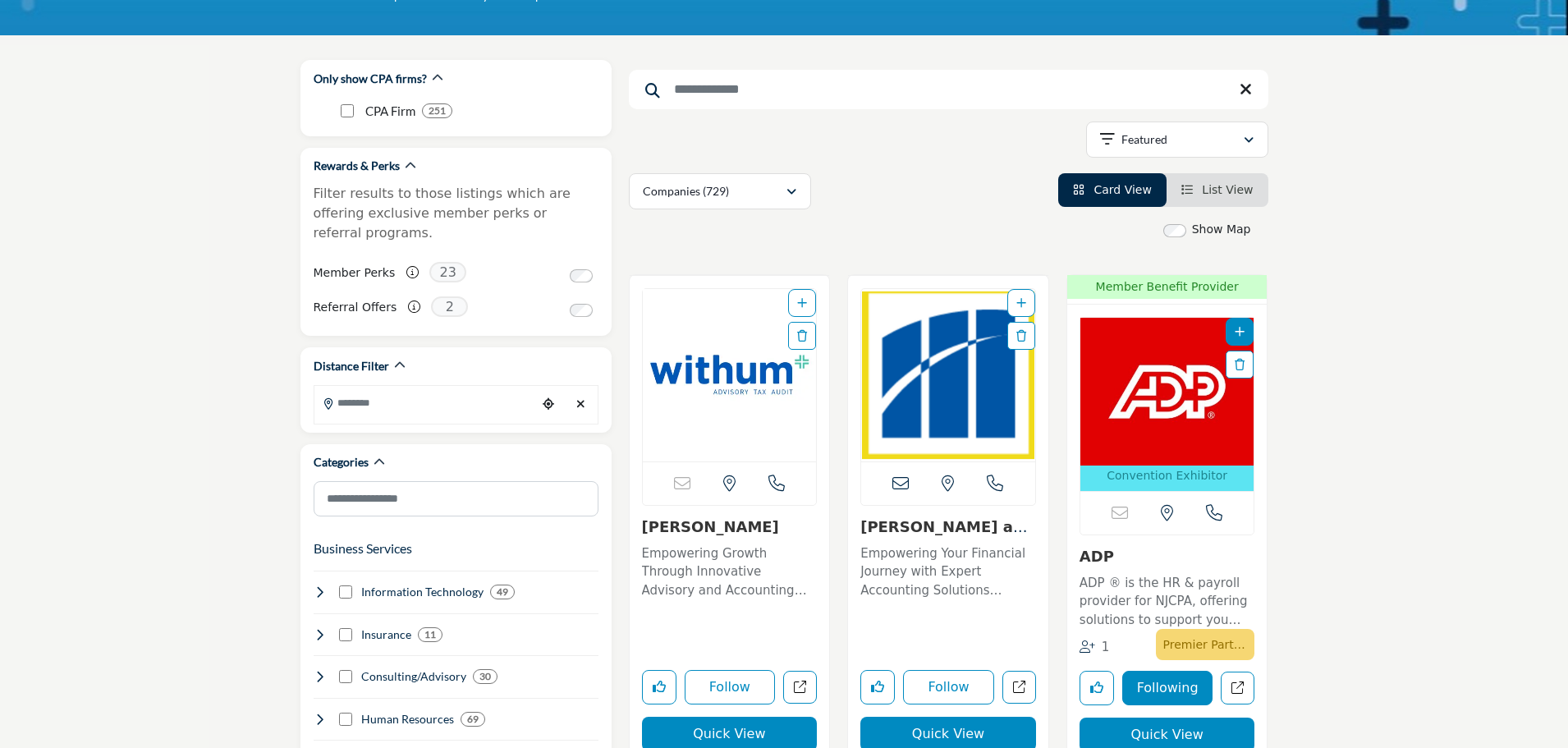
click at [830, 84] on input "Search Keyword" at bounding box center [948, 90] width 639 height 39
click at [883, 135] on div "Showing 21 results out of 729" at bounding box center [948, 142] width 639 height 42
click at [790, 201] on button "Companies (729)" at bounding box center [719, 191] width 182 height 36
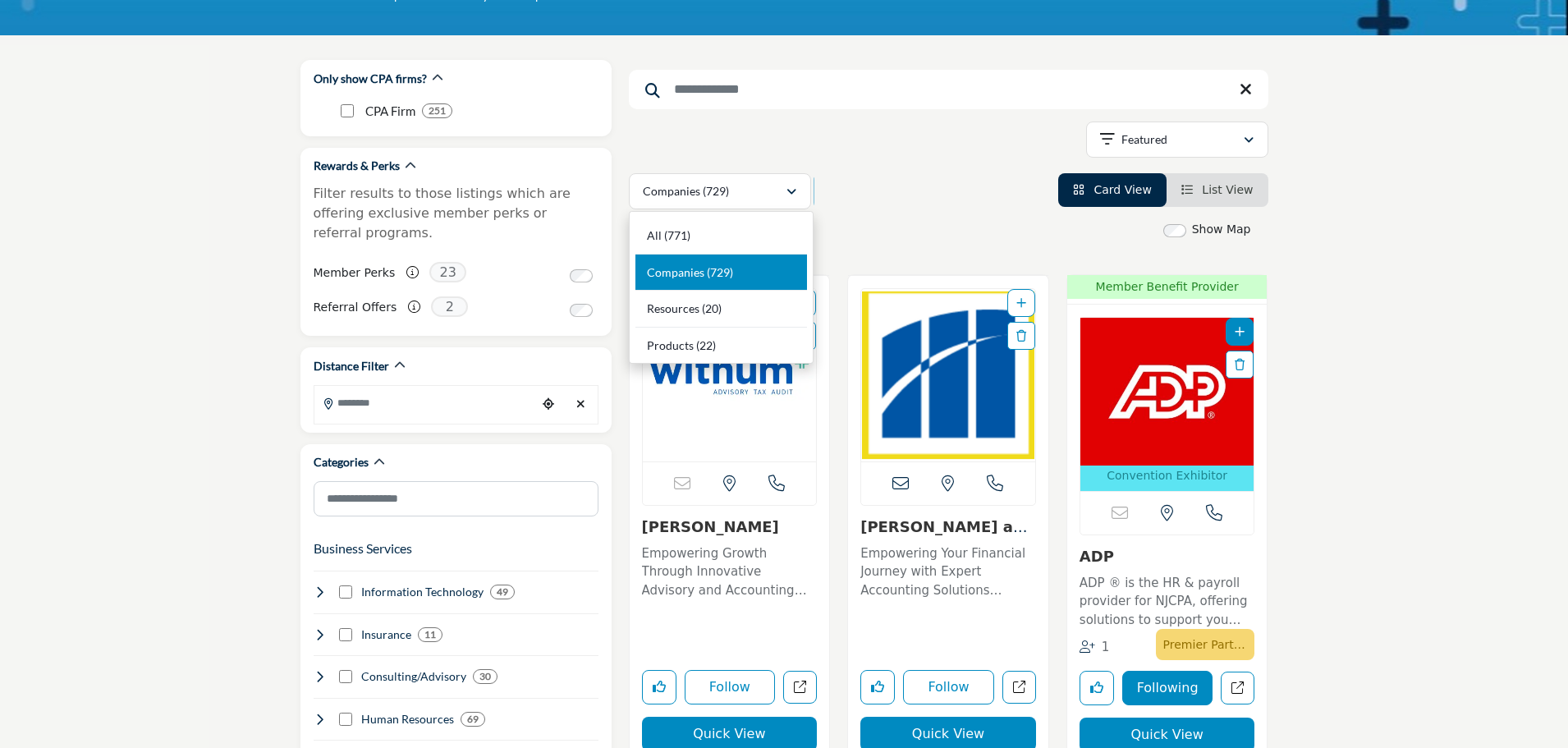
click at [894, 221] on div "Show Map" at bounding box center [939, 230] width 639 height 19
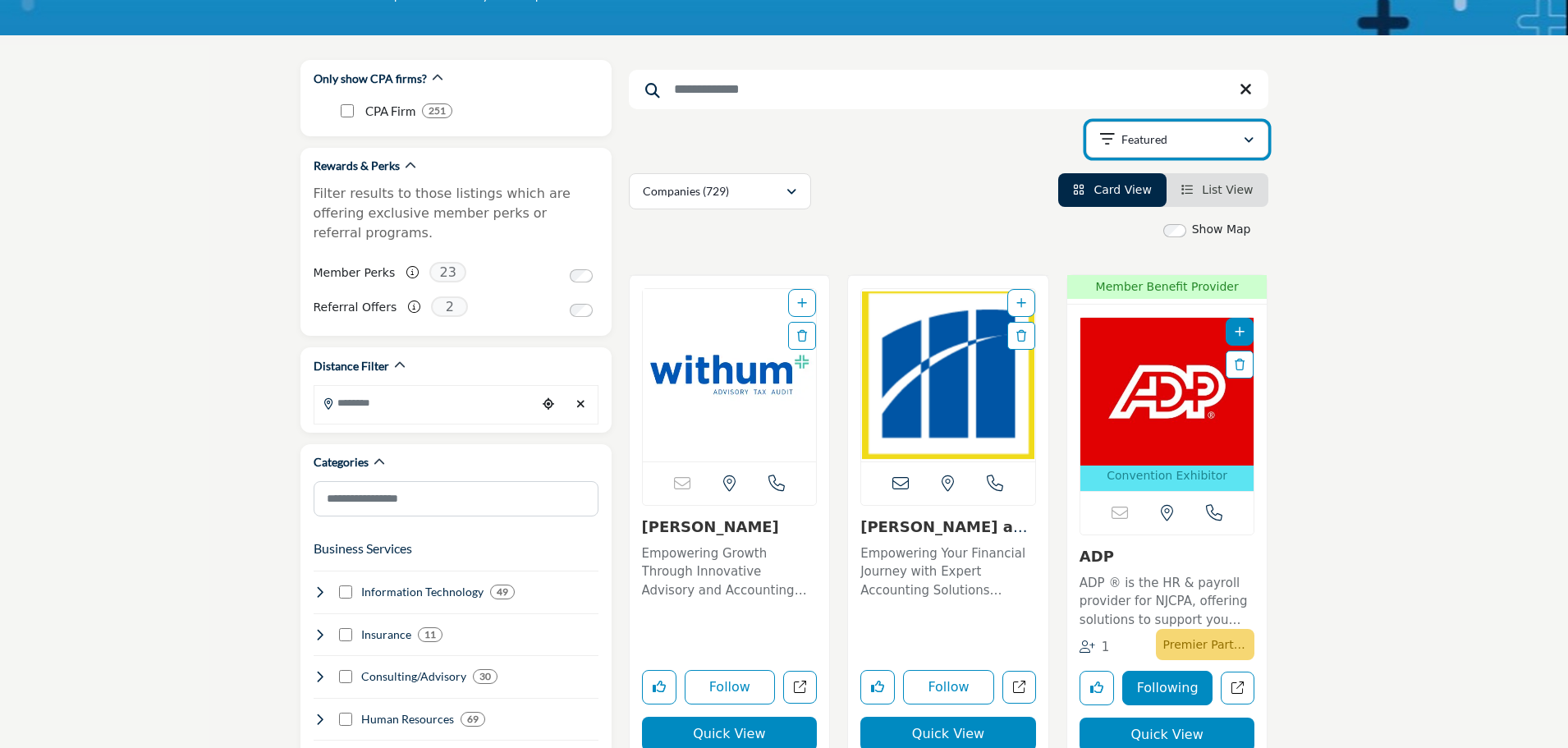
click at [1107, 145] on icon "button" at bounding box center [1107, 139] width 15 height 17
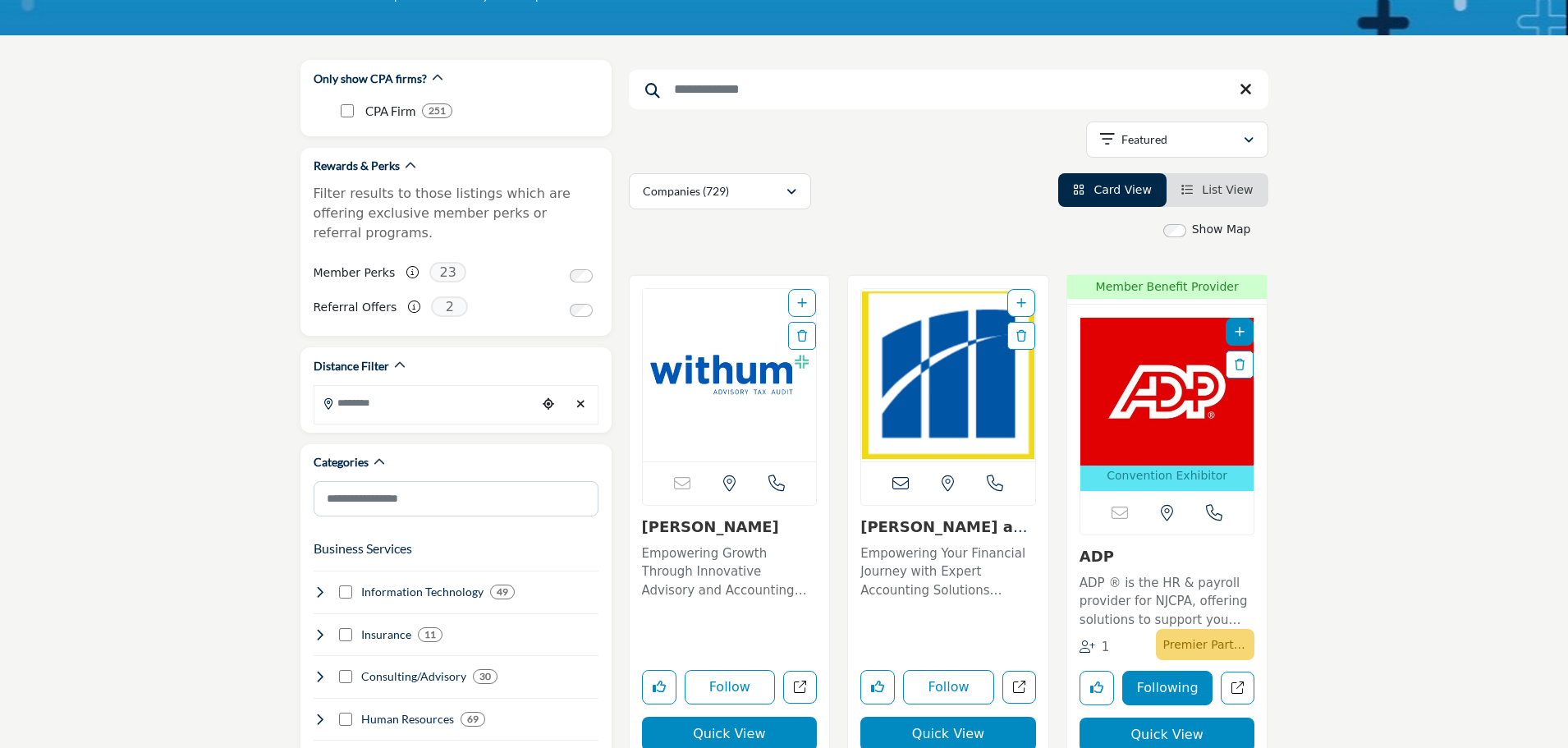
click at [1248, 191] on span "List View" at bounding box center [1227, 189] width 51 height 13
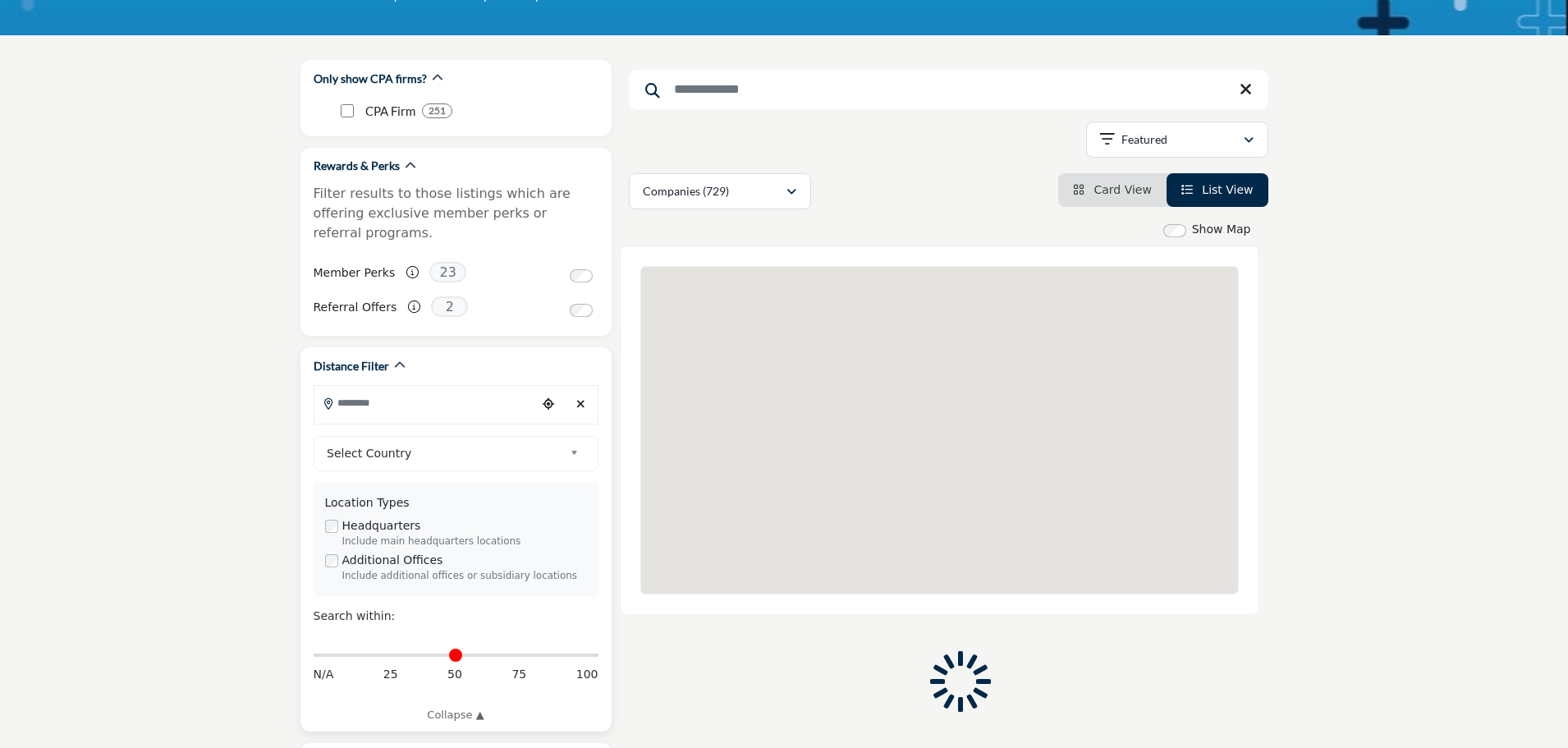
click at [431, 387] on input "Search Location" at bounding box center [425, 402] width 222 height 32
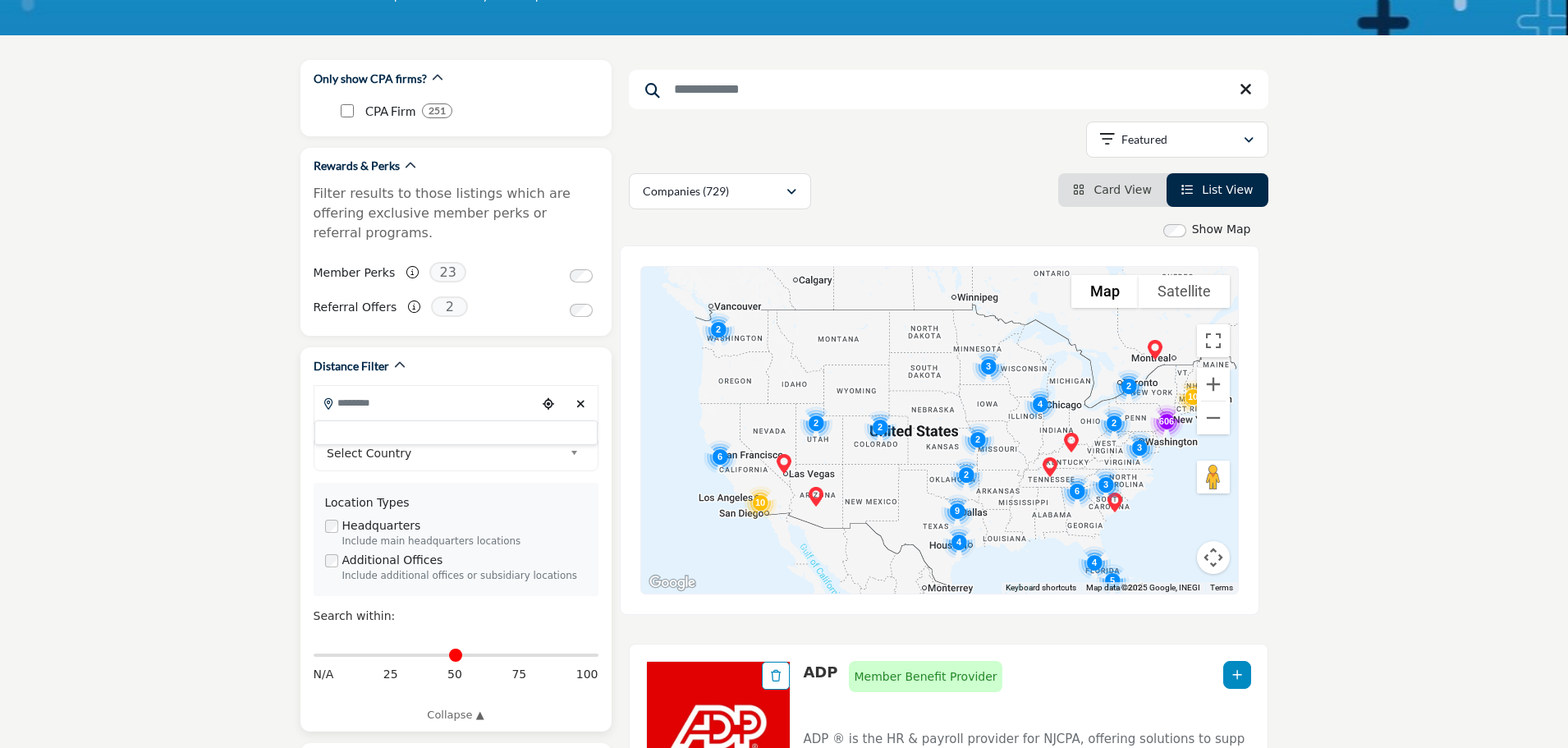
click at [428, 357] on div "Distance Filter" at bounding box center [456, 366] width 285 height 18
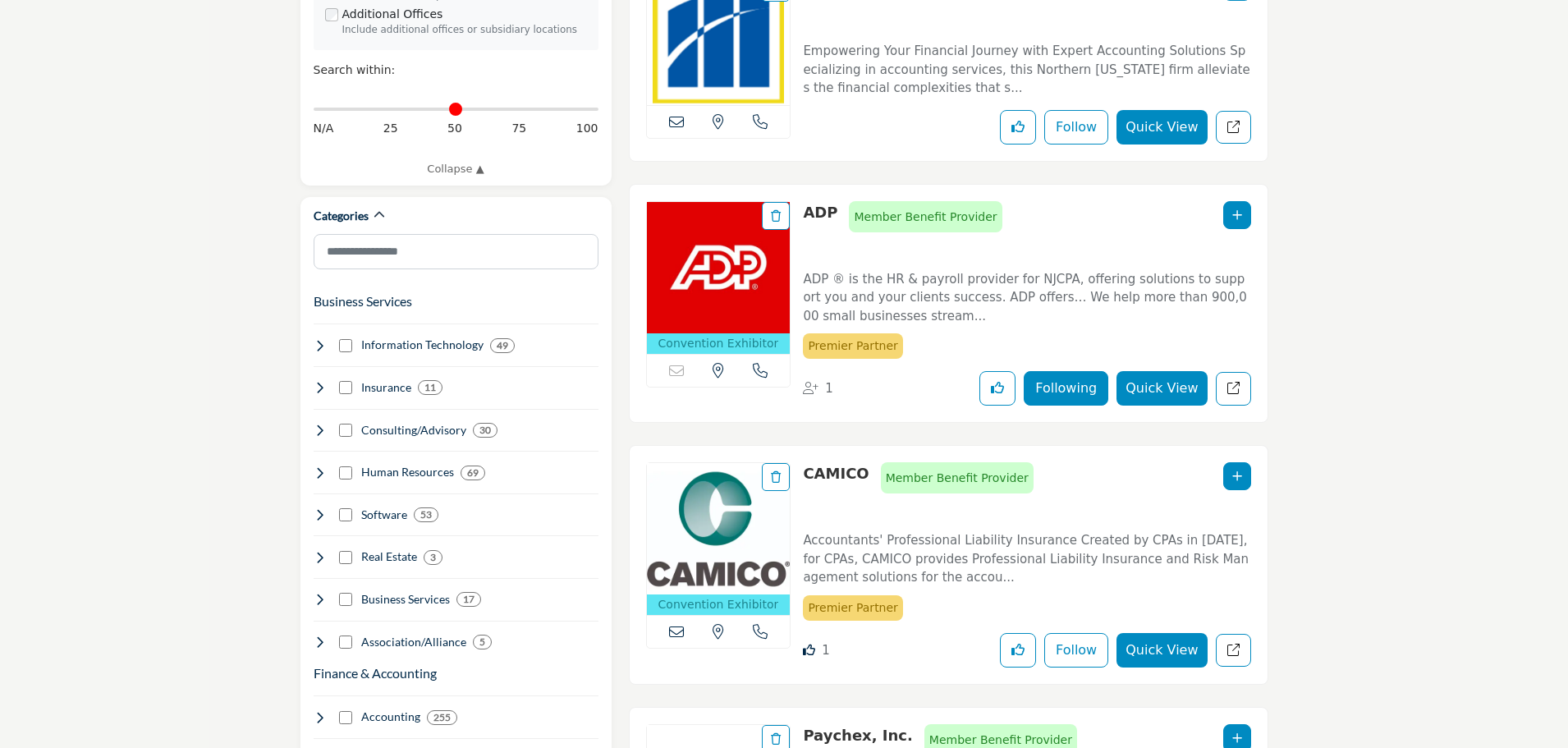
scroll to position [739, 0]
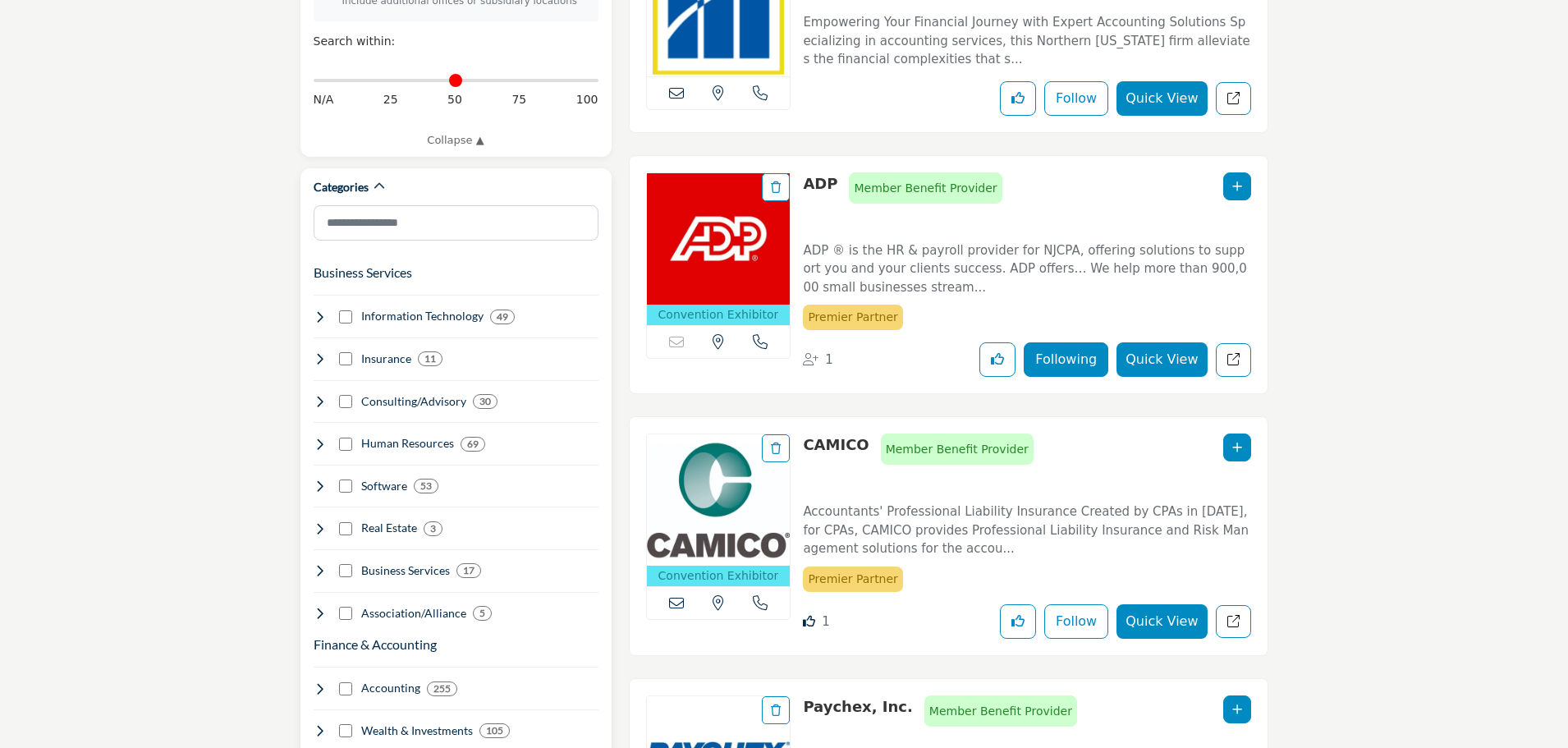
click at [316, 311] on icon at bounding box center [319, 317] width 13 height 13
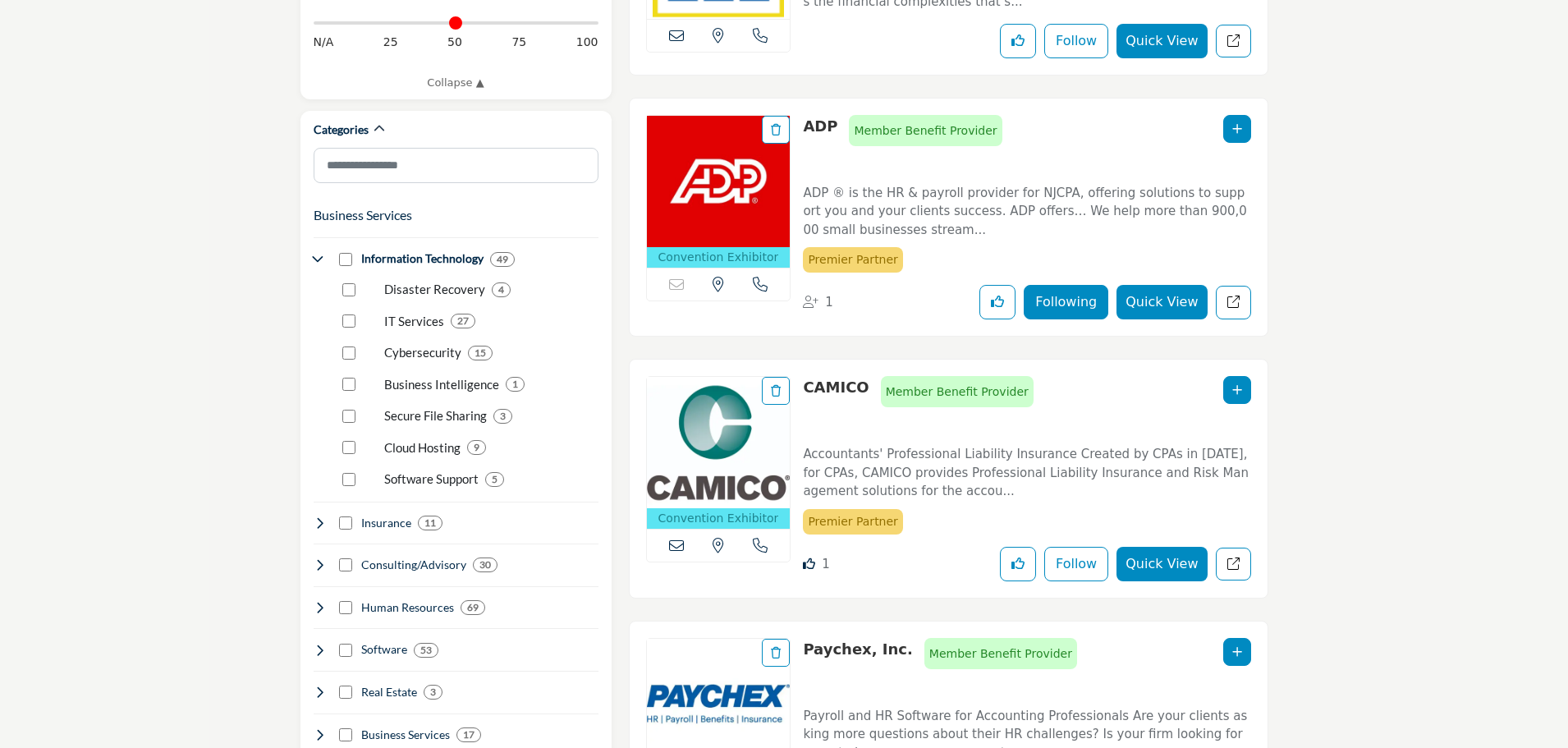
scroll to position [821, 0]
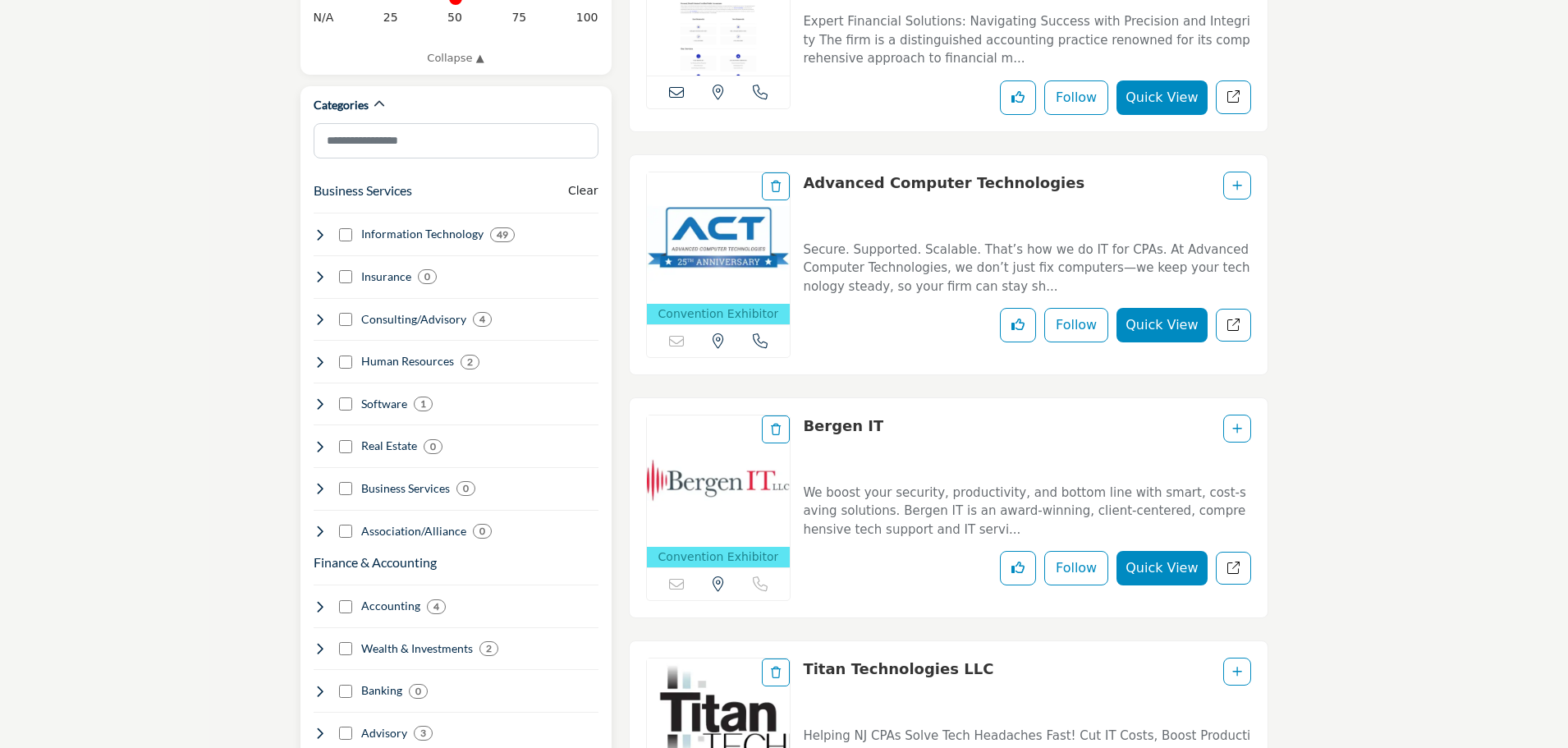
click at [321, 228] on icon at bounding box center [319, 234] width 13 height 13
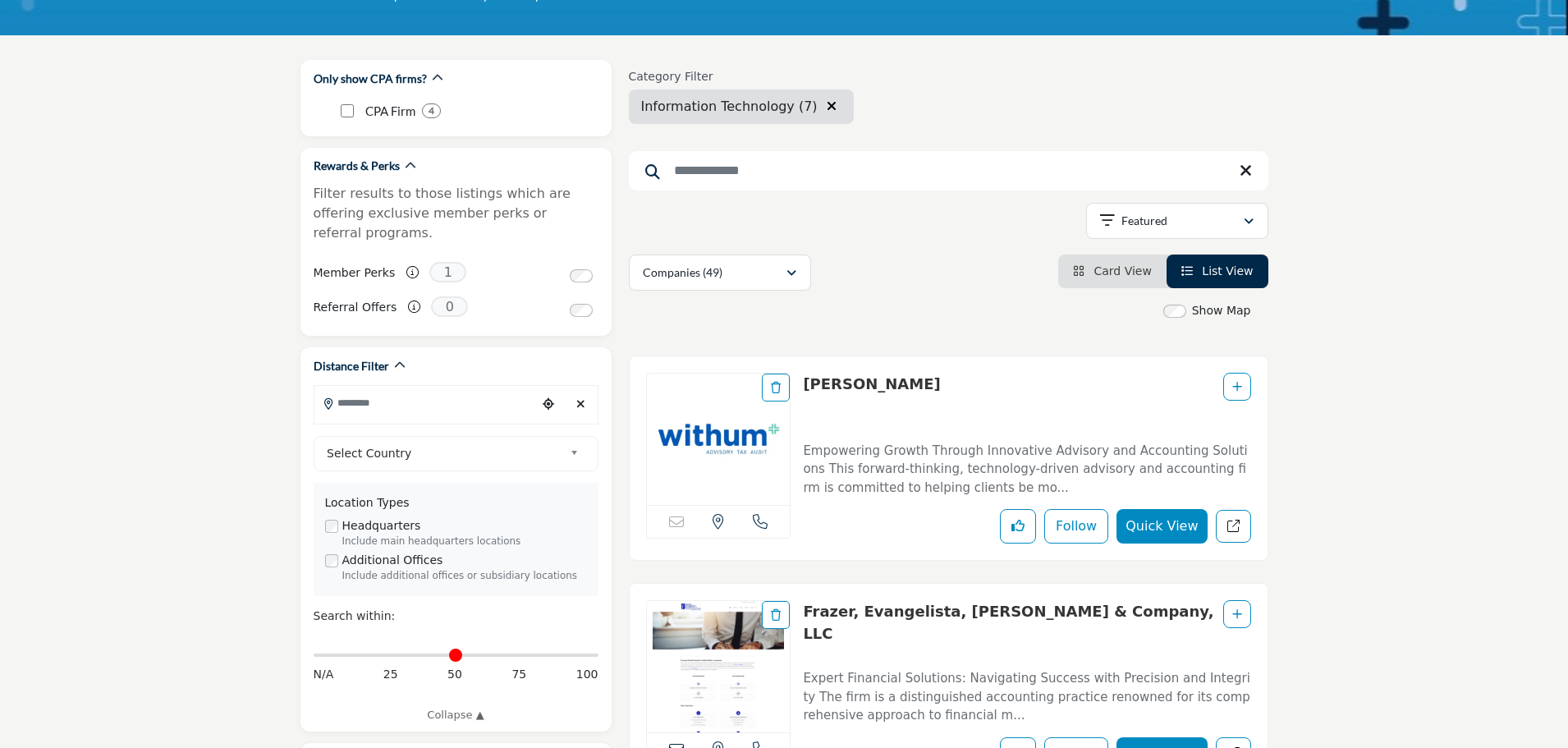
scroll to position [82, 0]
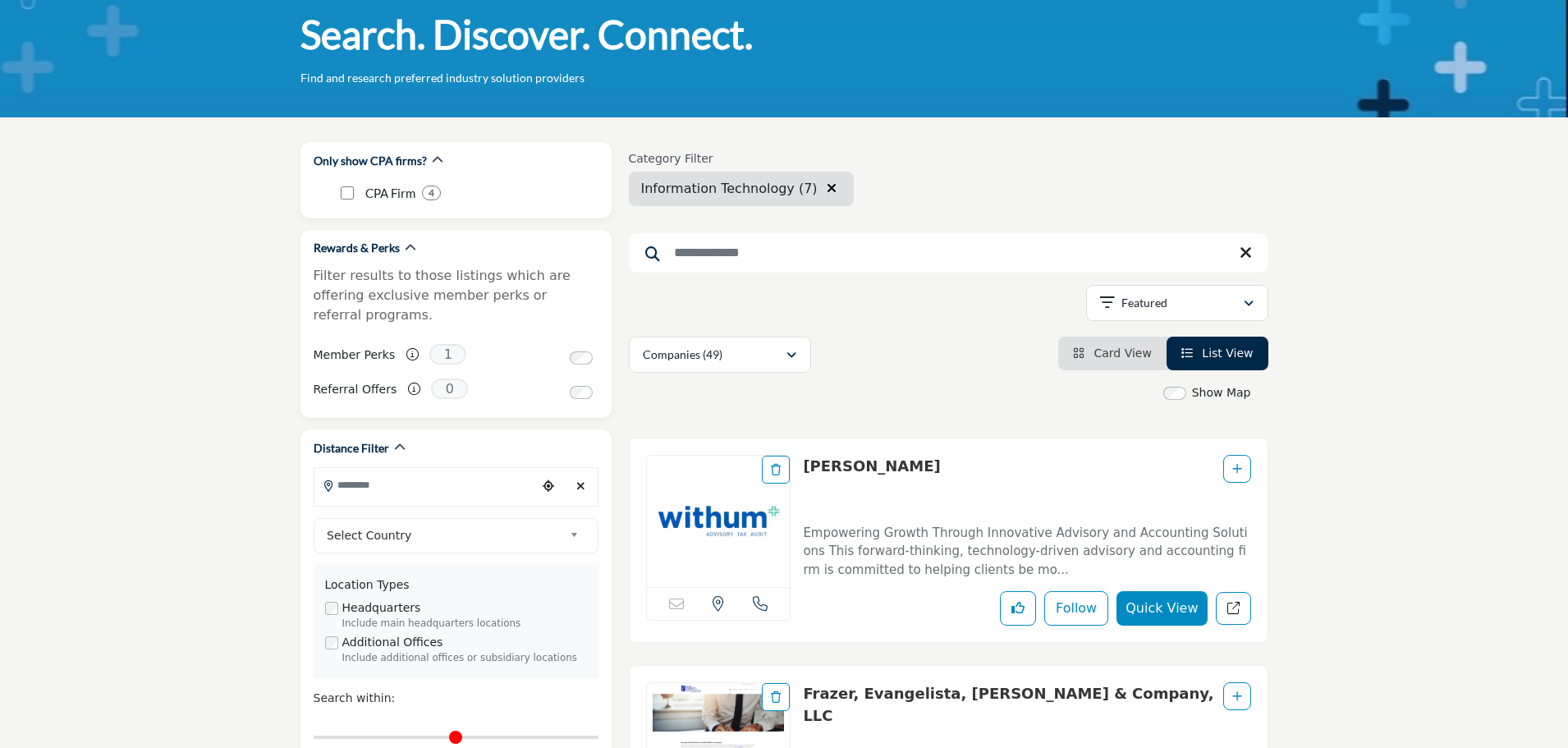
click at [849, 468] on link "Withum" at bounding box center [871, 467] width 137 height 18
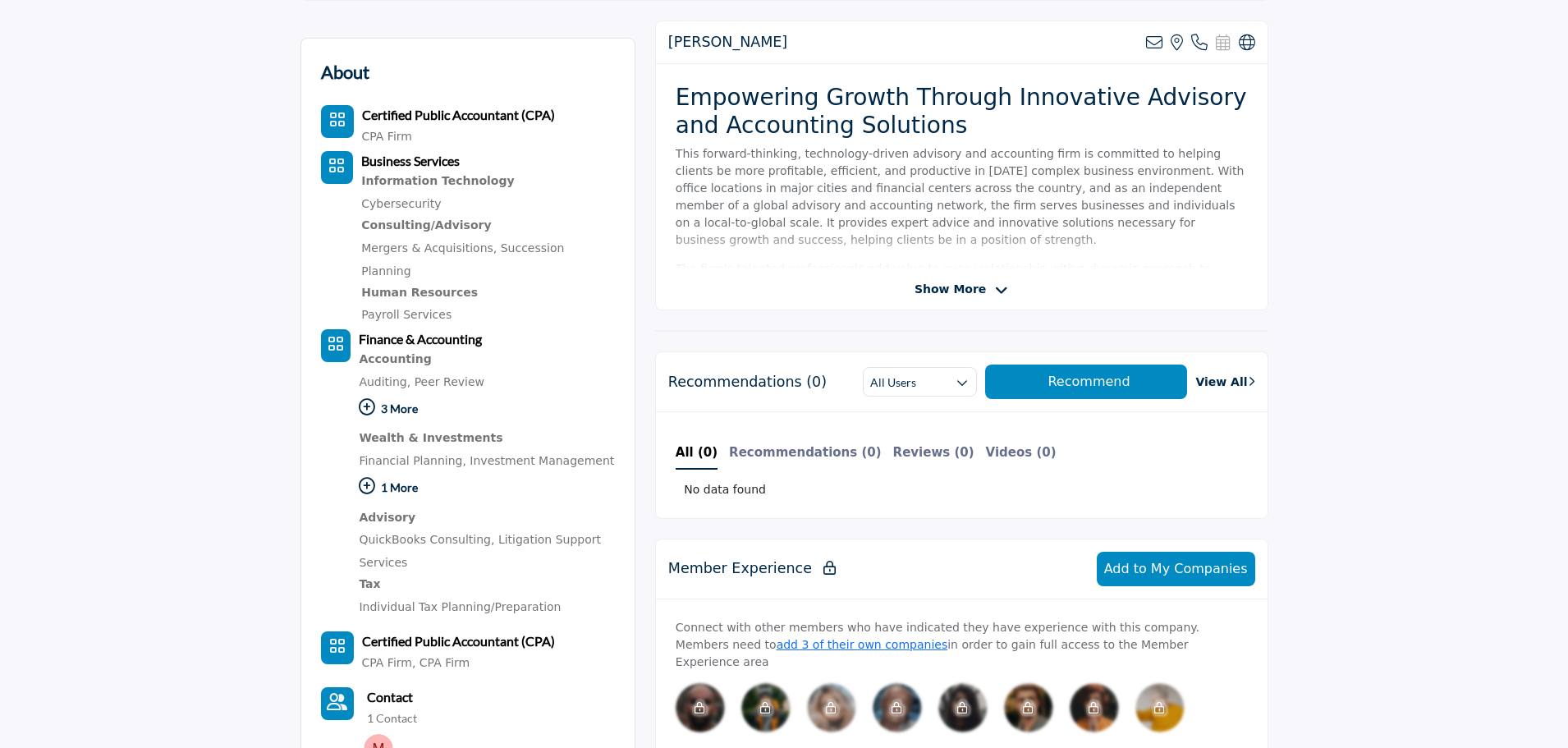
scroll to position [739, 0]
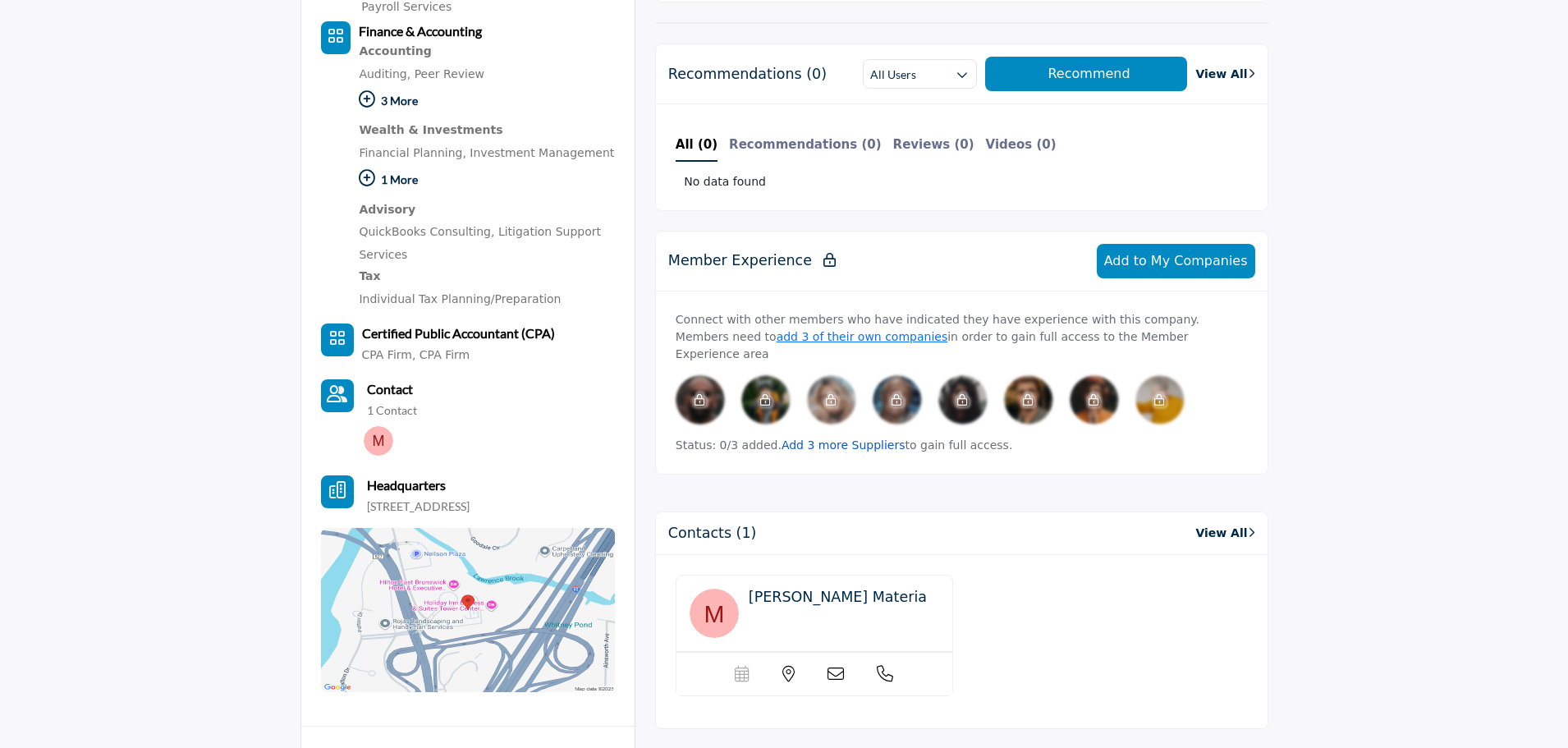
click at [871, 438] on link "Add 3 more Suppliers" at bounding box center [843, 444] width 124 height 13
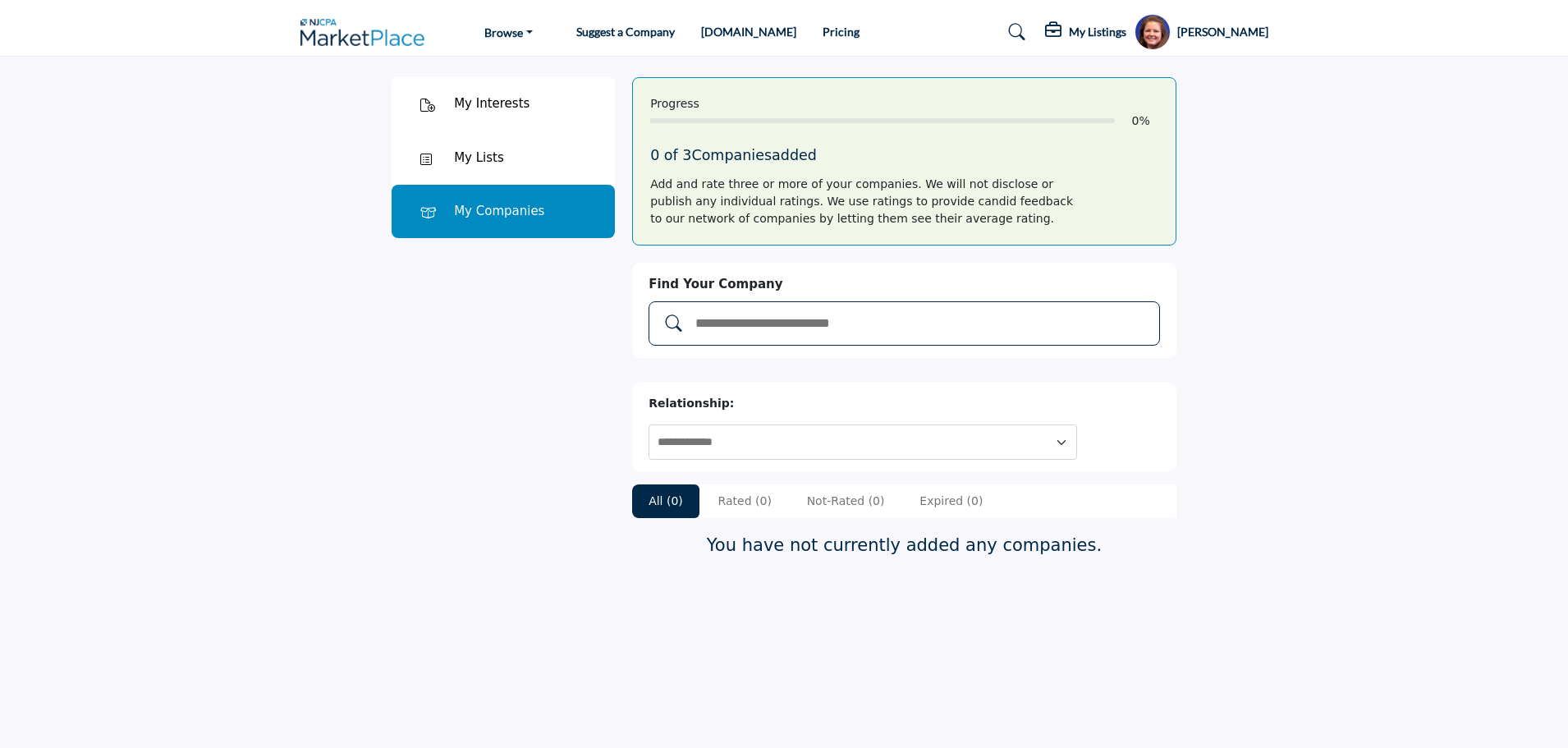
click at [782, 329] on input "Add and rate companies" at bounding box center [921, 323] width 455 height 21
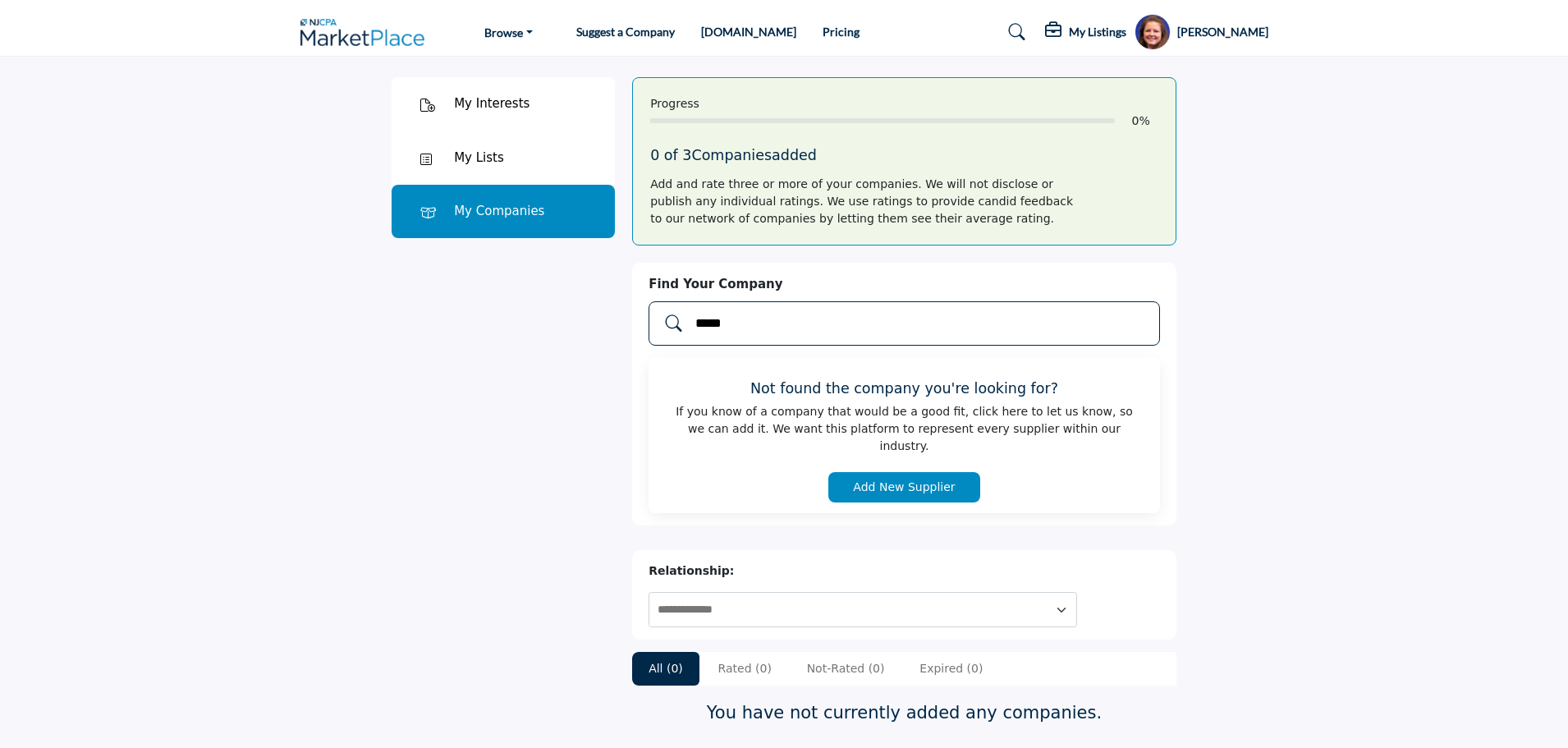
type input "*****"
click at [870, 472] on button "Add New Supplier" at bounding box center [903, 487] width 151 height 30
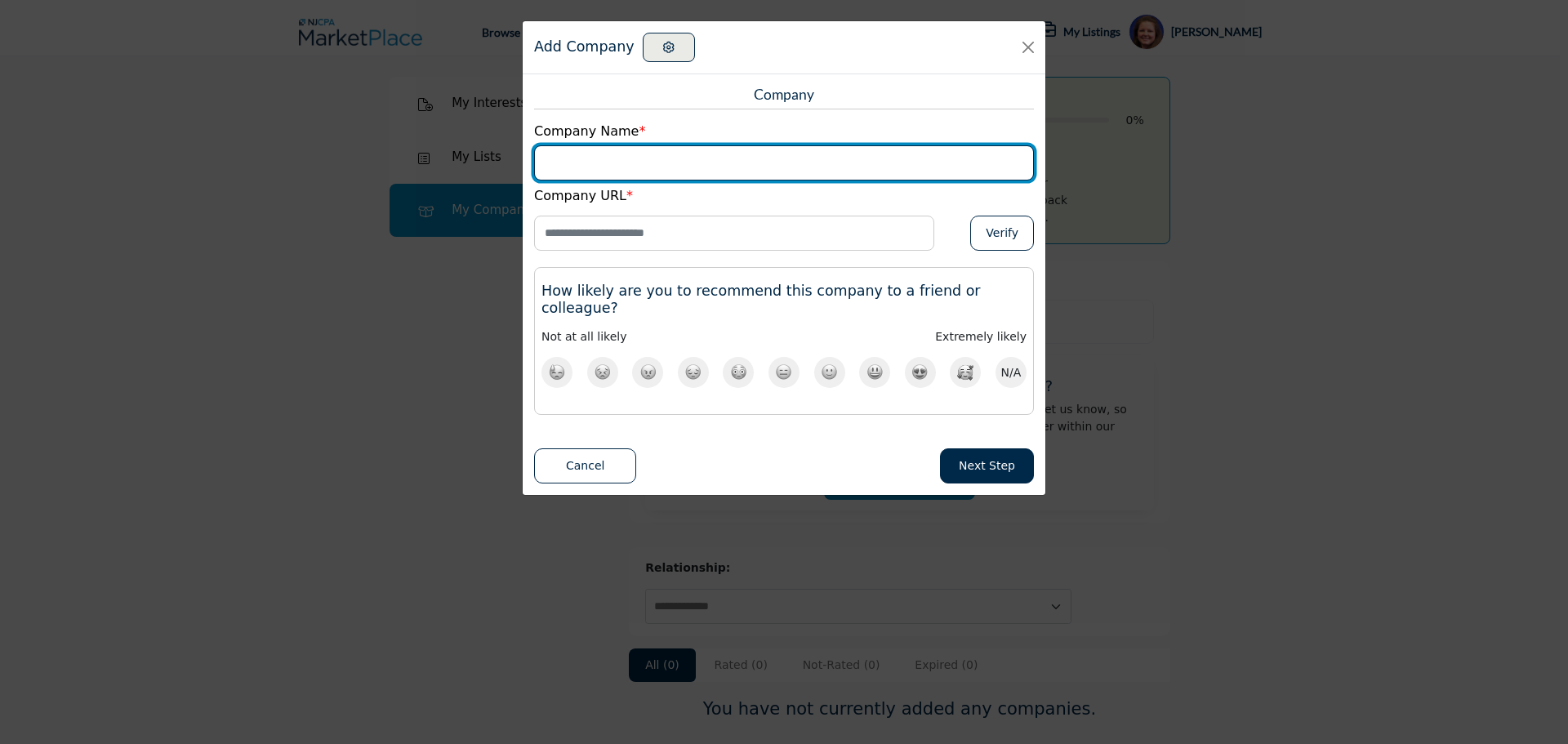
click at [695, 170] on input "Supplier Name" at bounding box center [784, 163] width 500 height 35
type input "*******"
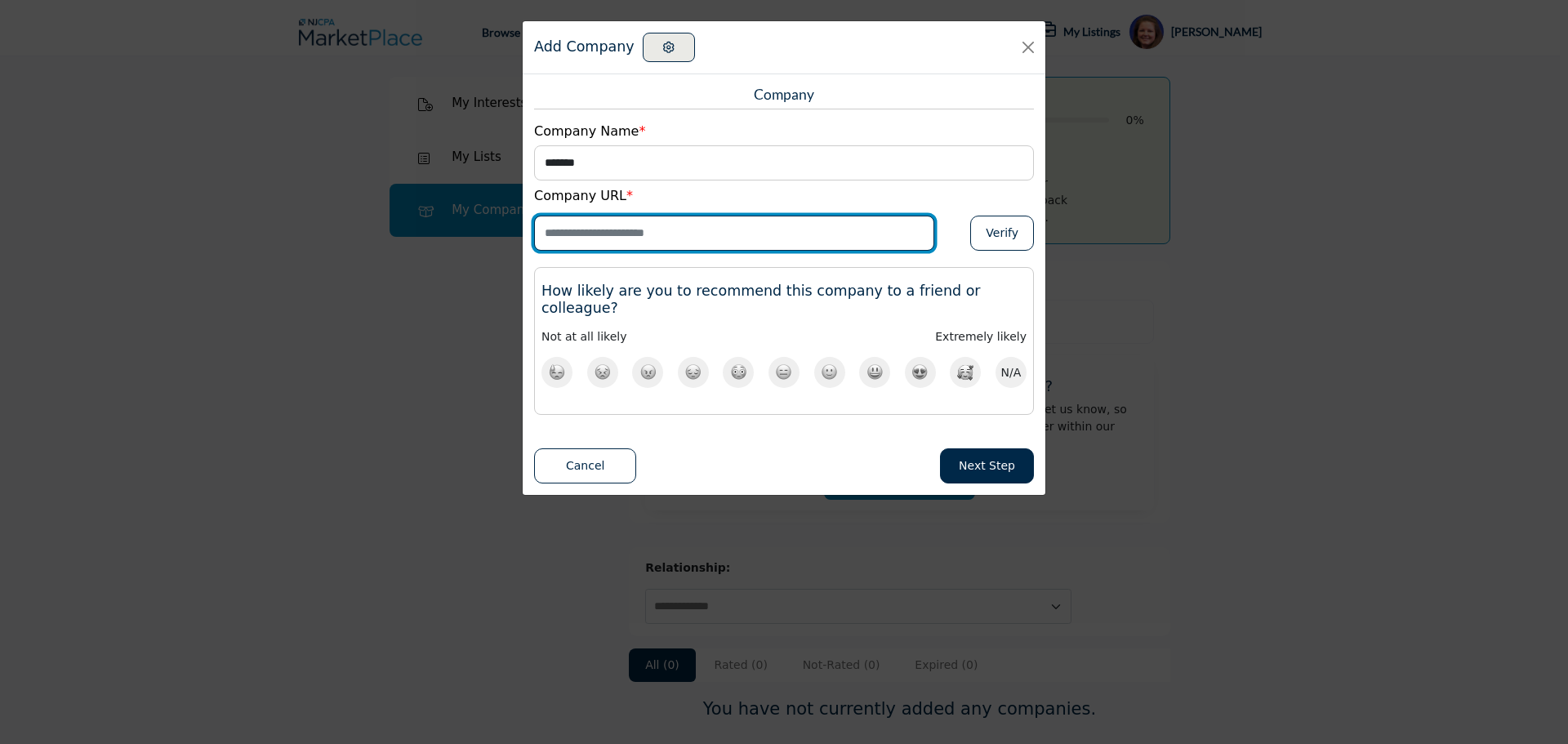
click at [686, 229] on input "Enter Website URL" at bounding box center [733, 233] width 400 height 35
type input "**********"
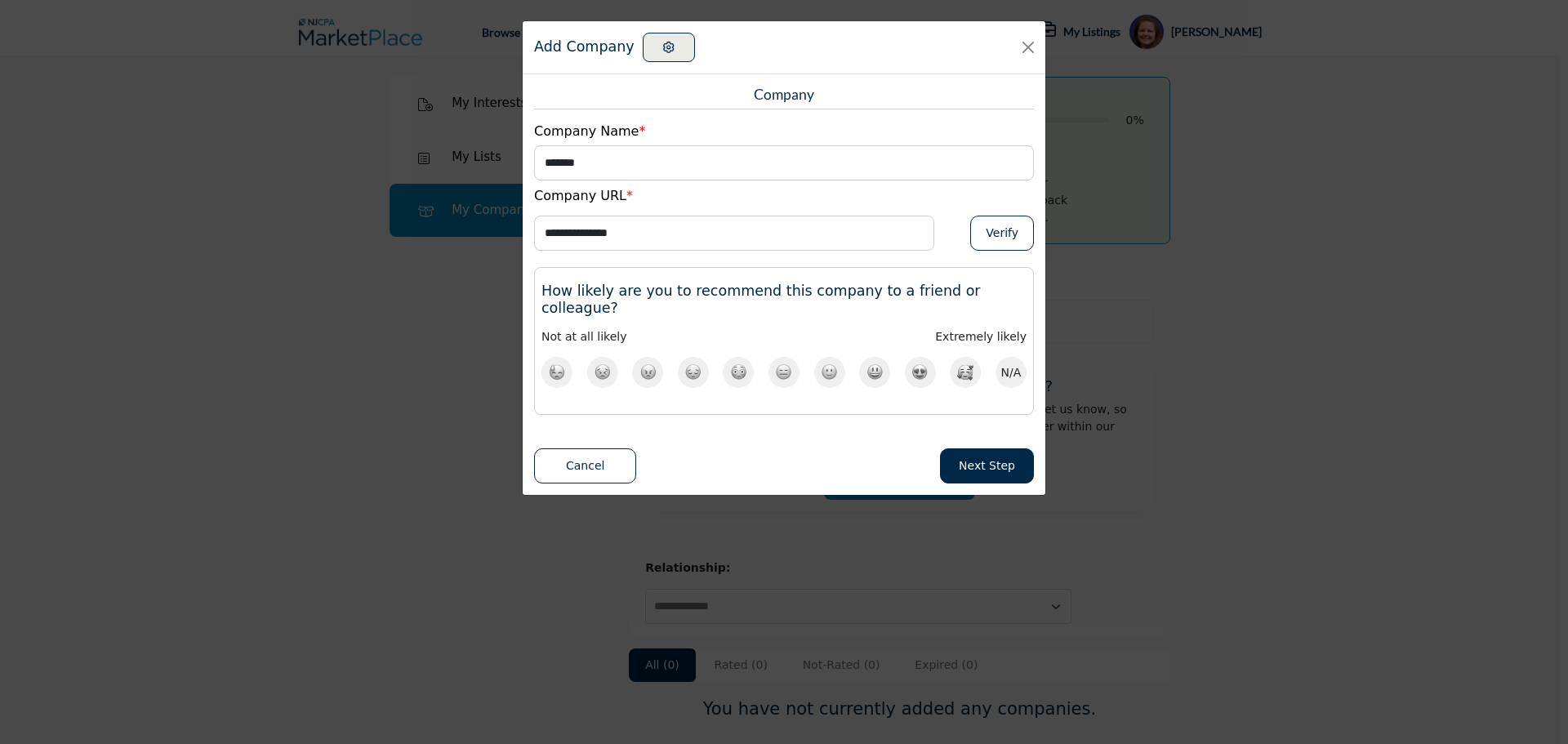
click at [959, 364] on img at bounding box center [966, 372] width 17 height 16
click at [1031, 46] on button "Close" at bounding box center [1029, 47] width 23 height 23
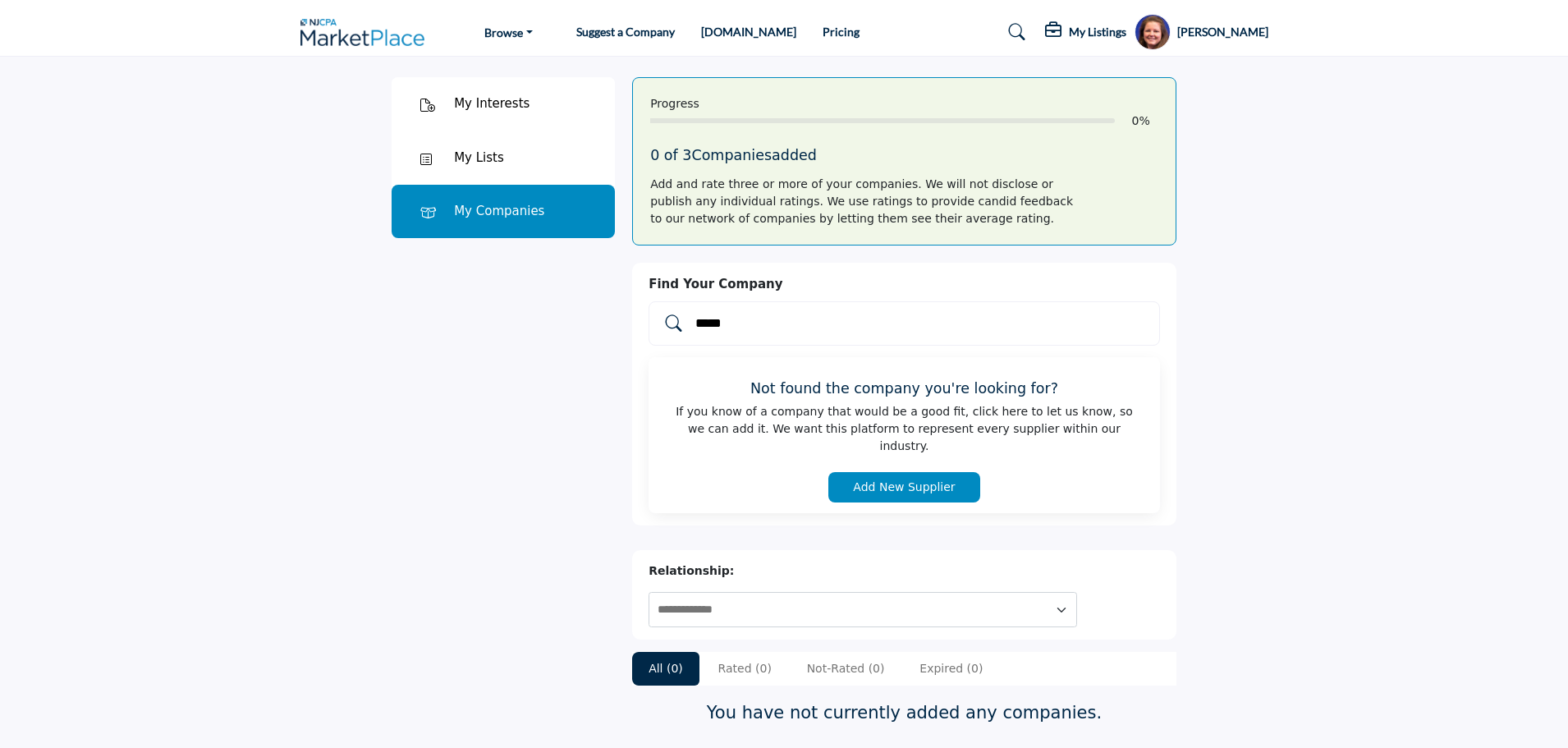
click at [347, 33] on img at bounding box center [367, 32] width 133 height 27
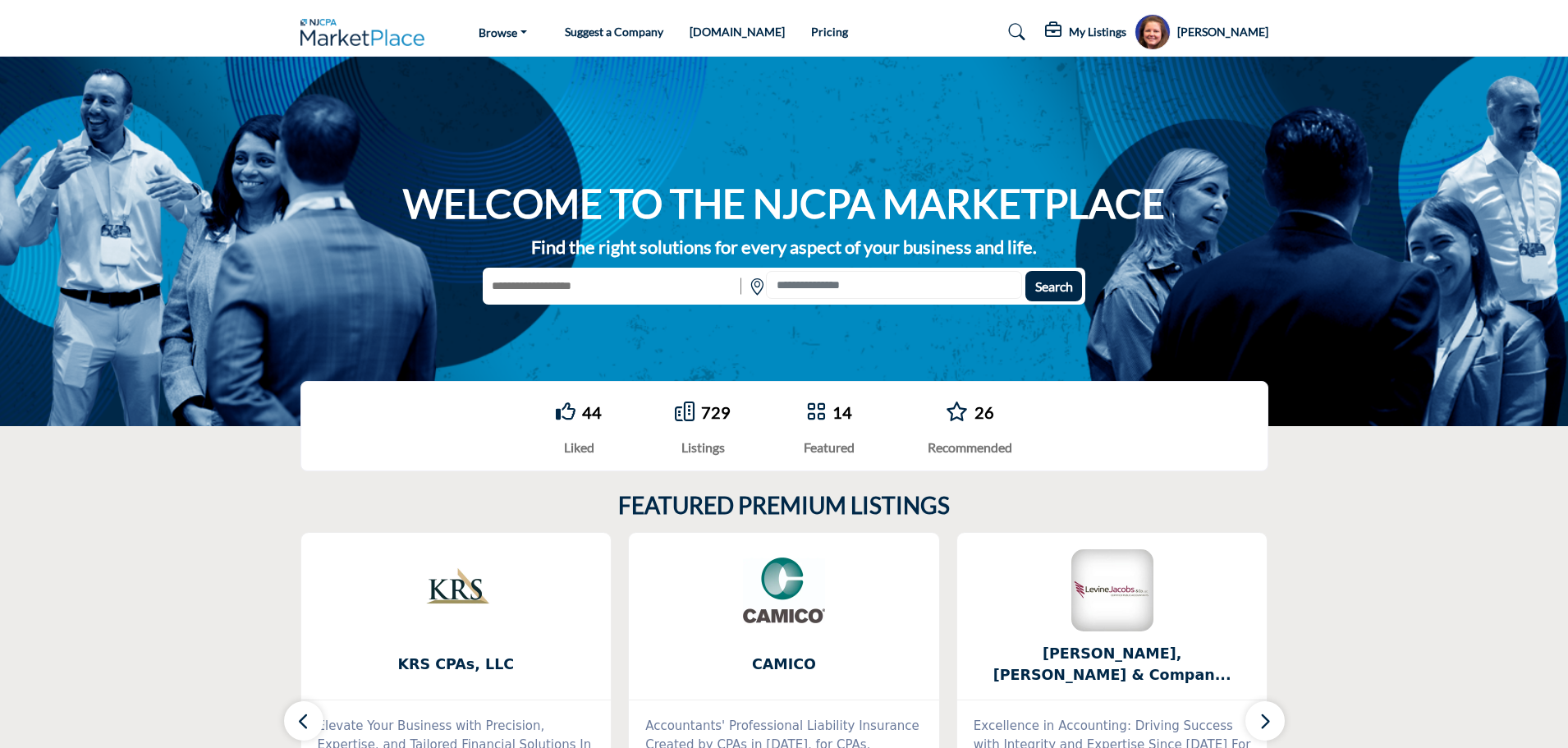
click at [1112, 36] on h5 "My Listings" at bounding box center [1097, 31] width 57 height 15
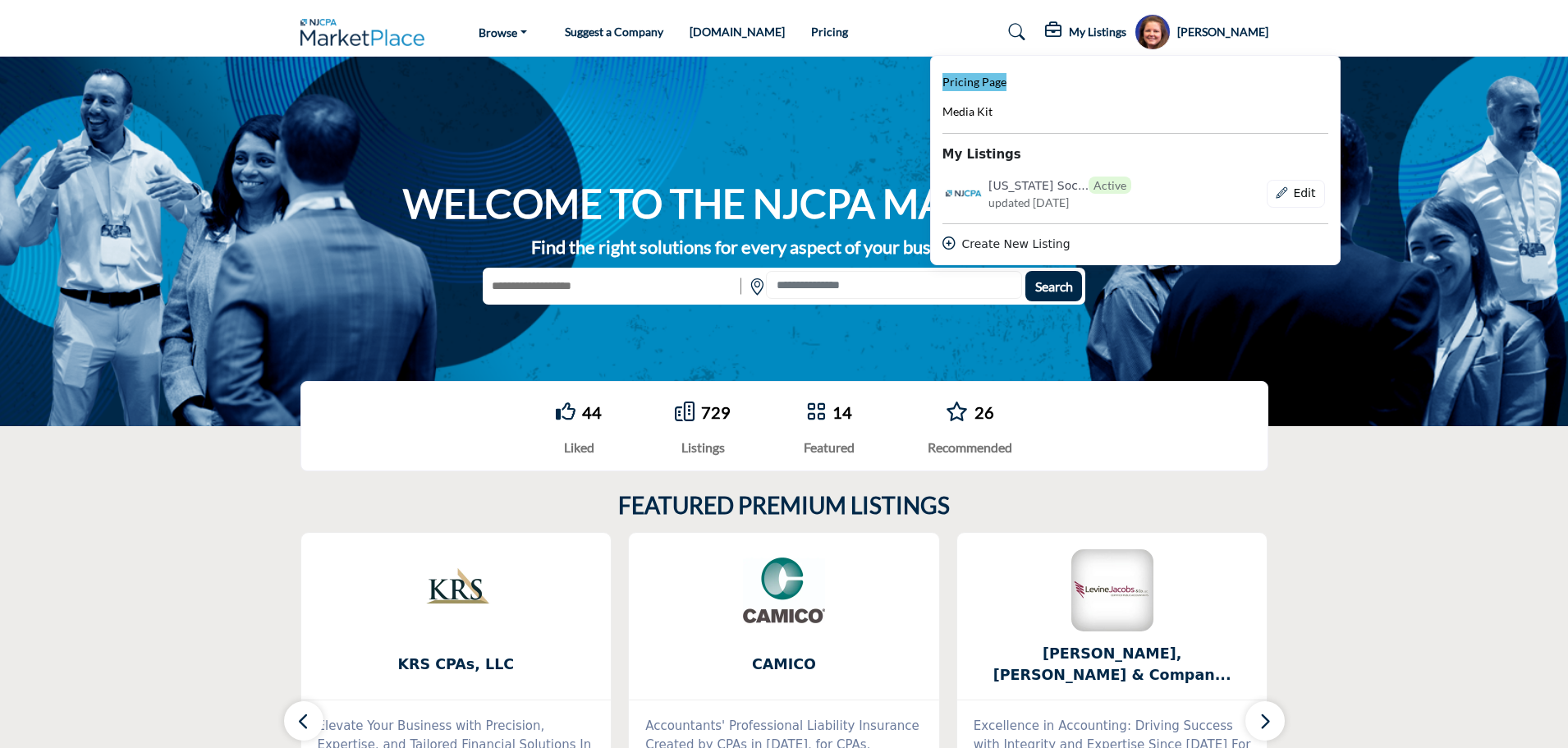
click at [997, 81] on span "Pricing Page" at bounding box center [974, 82] width 64 height 14
